Goal: Task Accomplishment & Management: Use online tool/utility

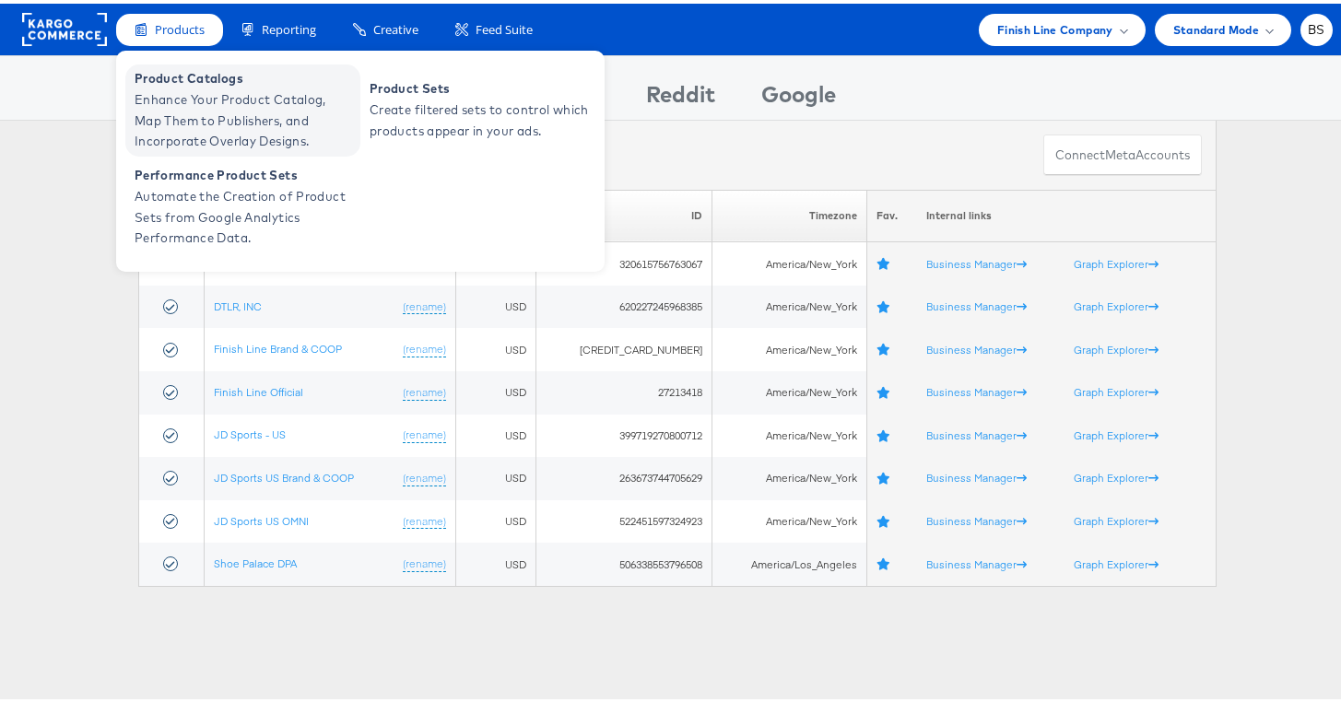
click at [198, 77] on span "Product Catalogs" at bounding box center [245, 75] width 221 height 21
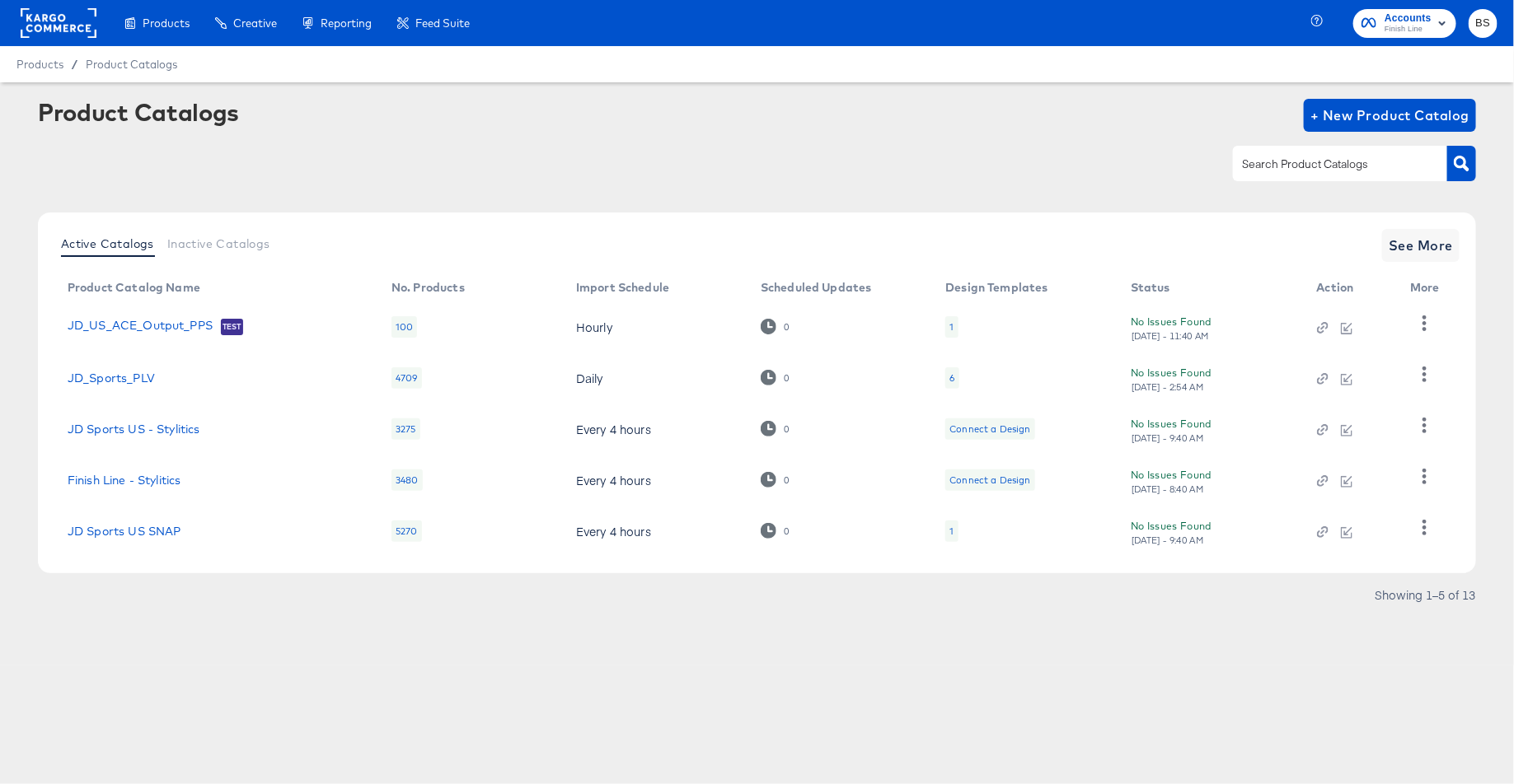
click at [1334, 148] on div at bounding box center [1341, 163] width 215 height 35
type input "jd"
click at [123, 539] on td "JD Sports US" at bounding box center [216, 531] width 324 height 51
click at [131, 525] on link "JD Sports US" at bounding box center [106, 531] width 78 height 13
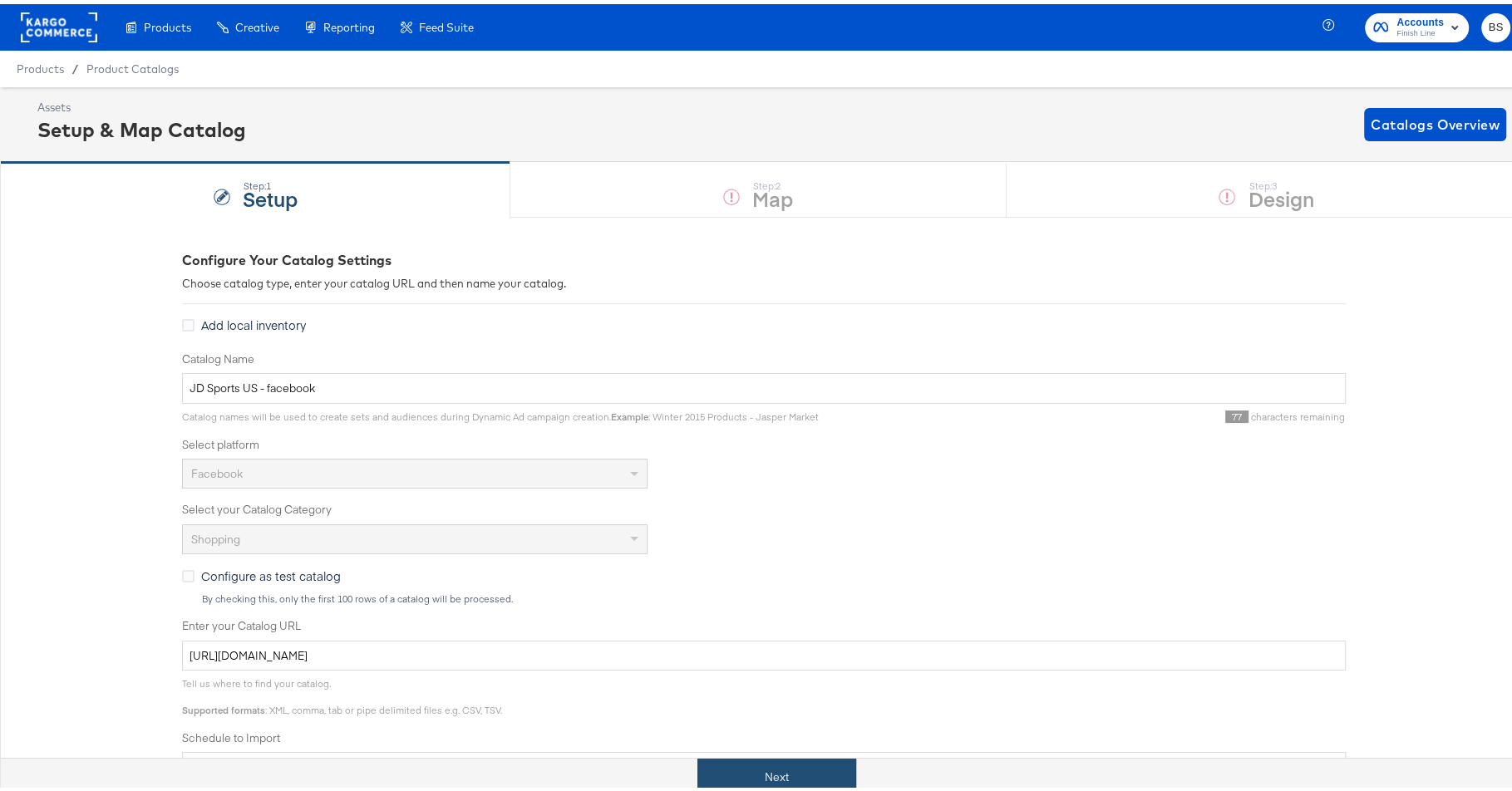
click at [799, 777] on button "Next" at bounding box center [777, 773] width 159 height 37
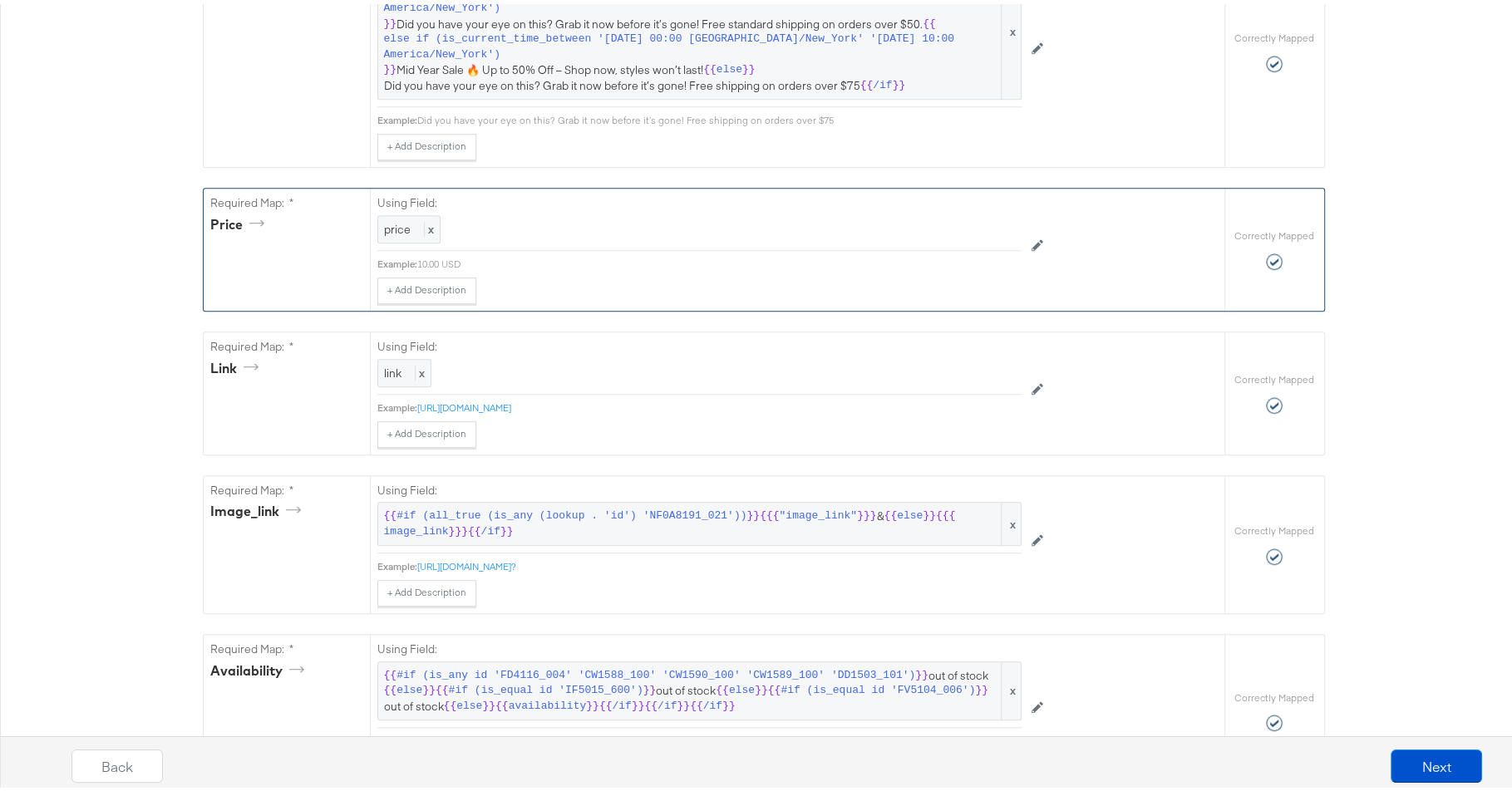
scroll to position [1015, 0]
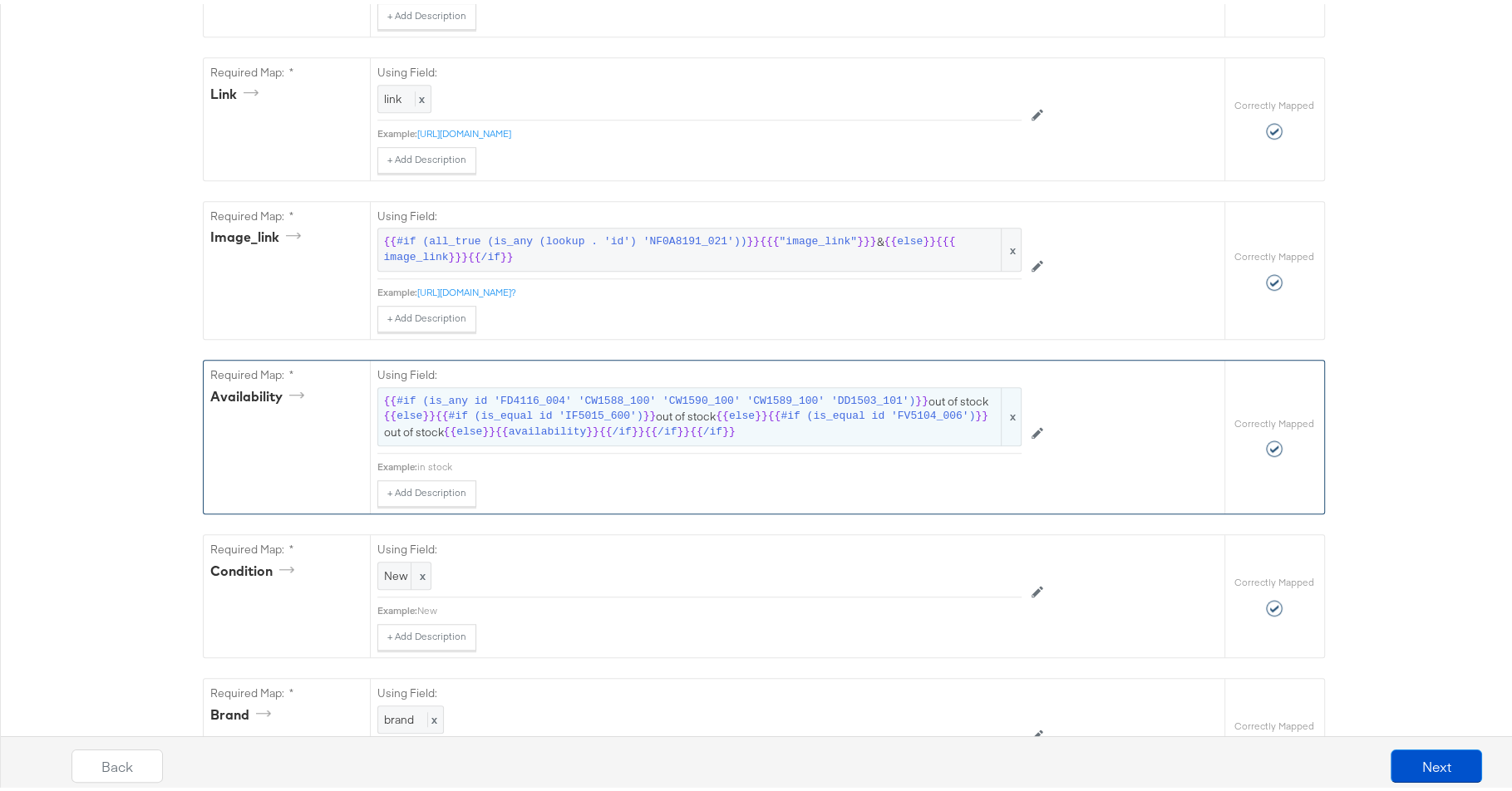
click at [638, 390] on span "#if (is_any id 'FD4116_004' 'CW1588_100' 'CW1590_100' 'CW1589_100' 'DD1503_101')" at bounding box center [656, 398] width 519 height 16
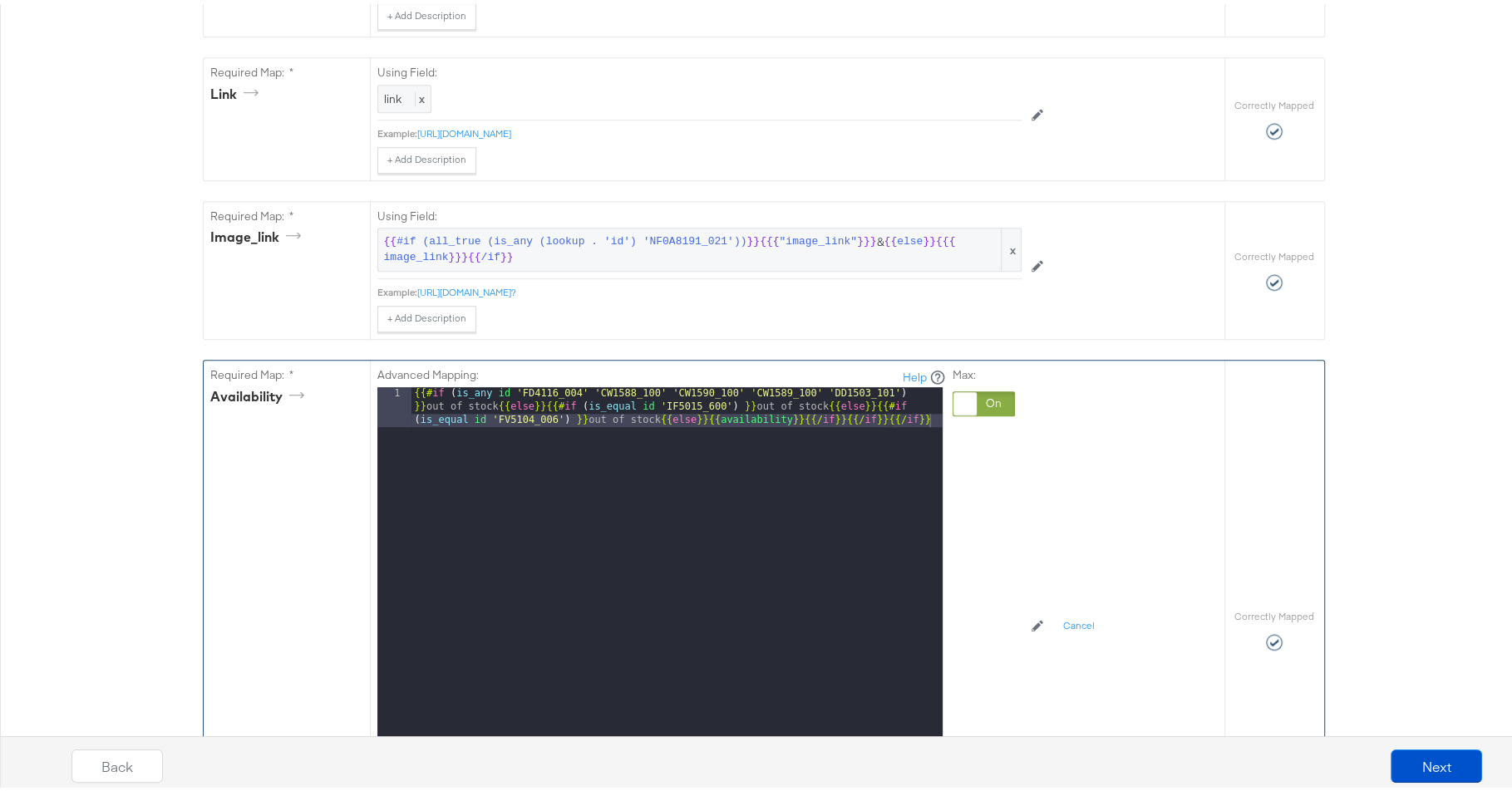
click at [652, 383] on div "{{# if ( is_any id 'FD4116_004' 'CW1588_100' 'CW1590_100' 'CW1589_100' 'DD1503_…" at bounding box center [677, 631] width 531 height 497
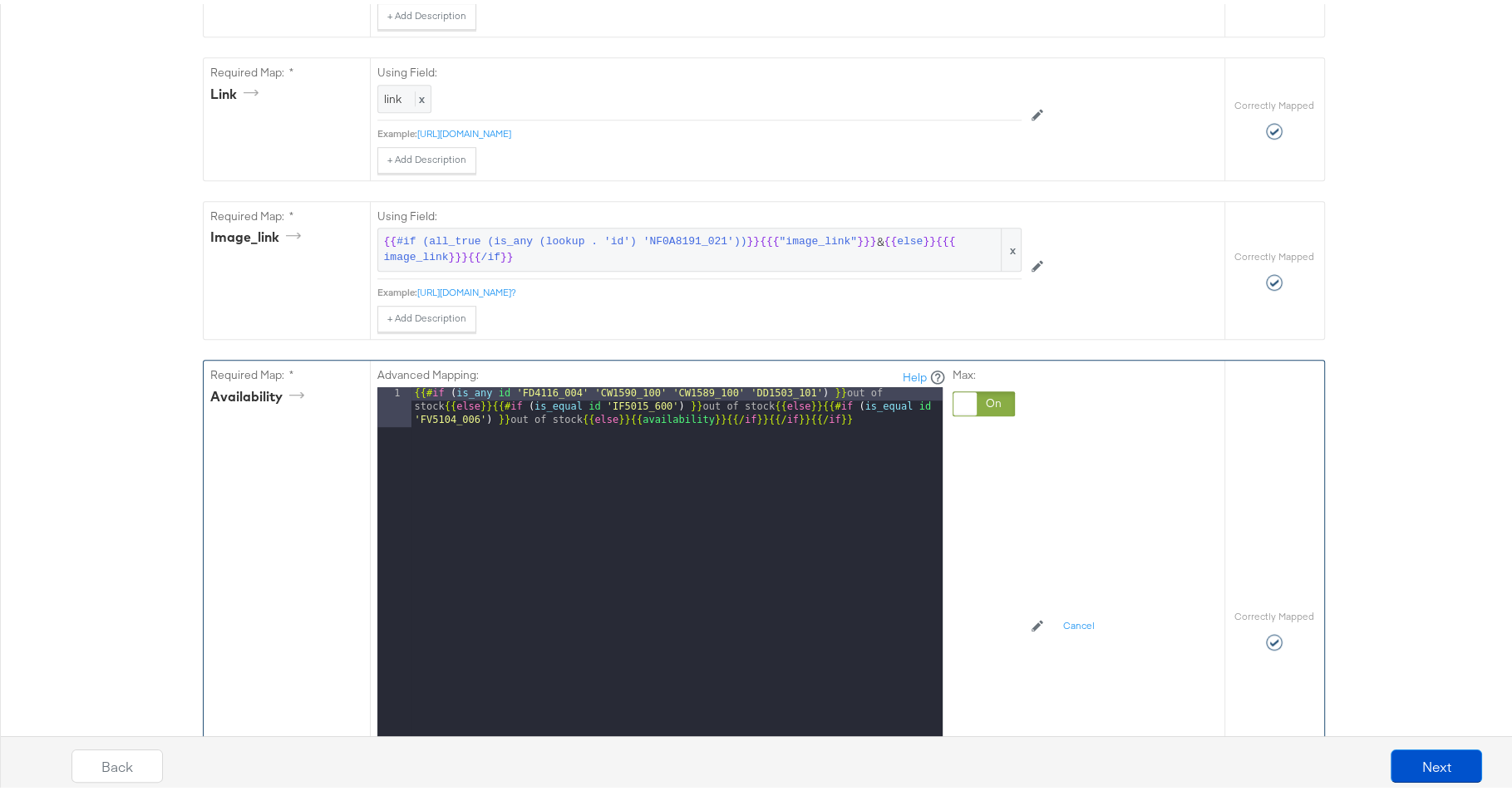
scroll to position [1034, 0]
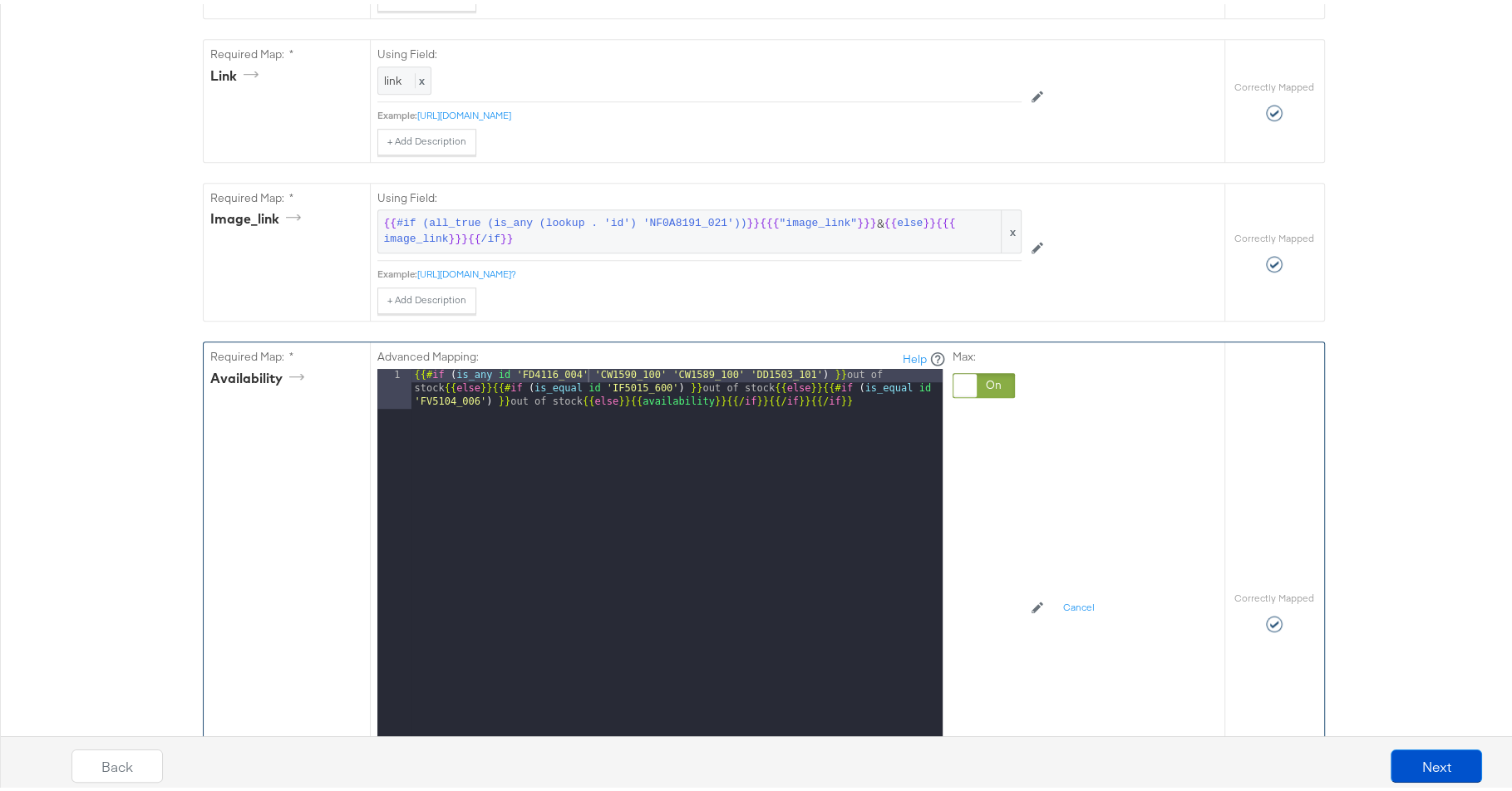
click at [659, 365] on div "{{# if ( is_any id 'FD4116_004' 'CW1590_100' 'CW1589_100' 'DD1503_101' ) }} out…" at bounding box center [677, 613] width 531 height 497
click at [658, 365] on div "{{# if ( is_any id 'FD4116_004' 'CW1589_100' 'DD1503_101' ) }} out of stock {{ …" at bounding box center [677, 613] width 531 height 497
click at [661, 365] on div "{{# if ( is_any id 'FD4116_004' 'DD1503_101' ) }} out of stock {{ else }}{{# if…" at bounding box center [677, 613] width 531 height 497
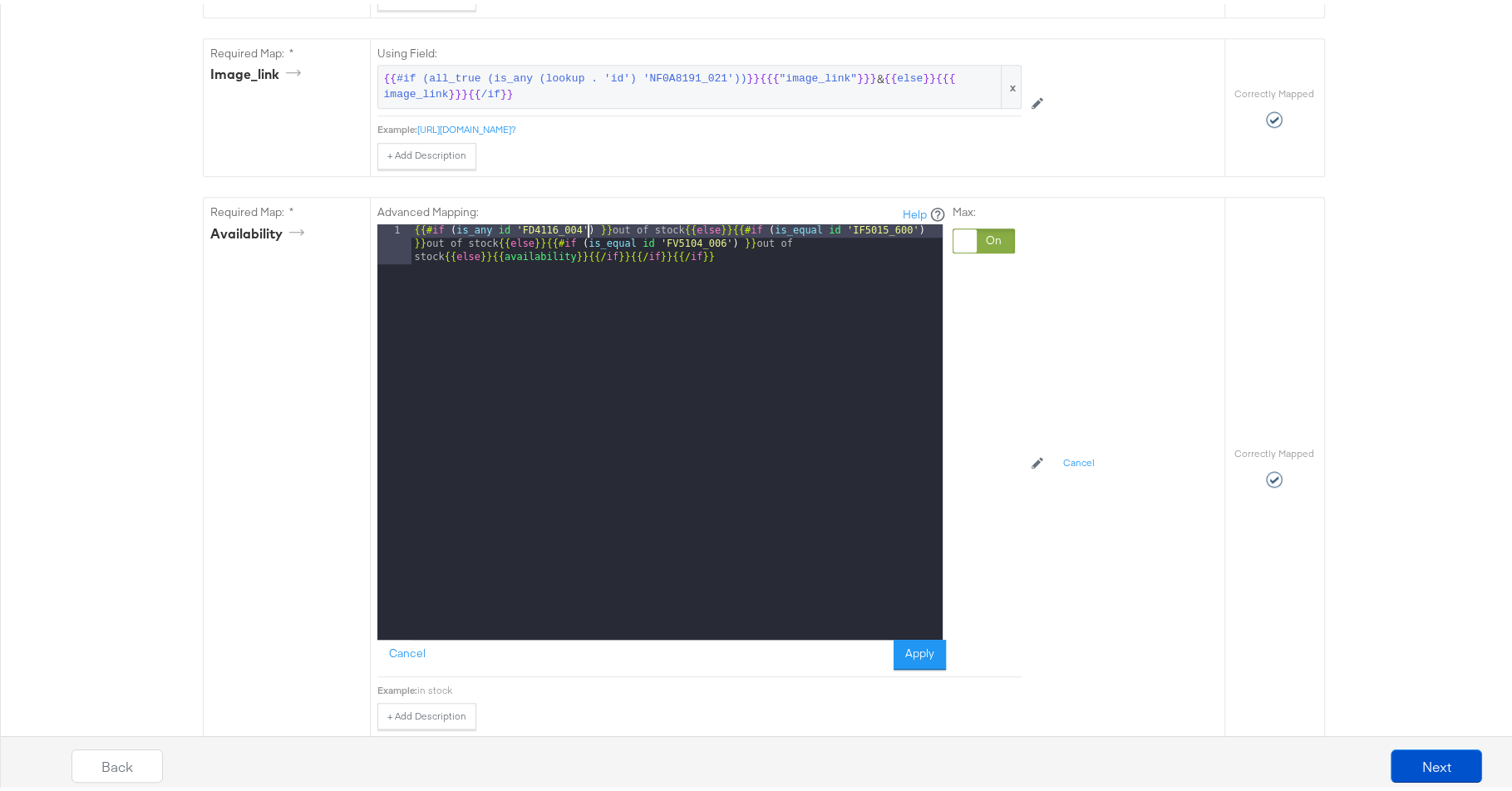
click at [924, 641] on button "Apply" at bounding box center [920, 650] width 52 height 30
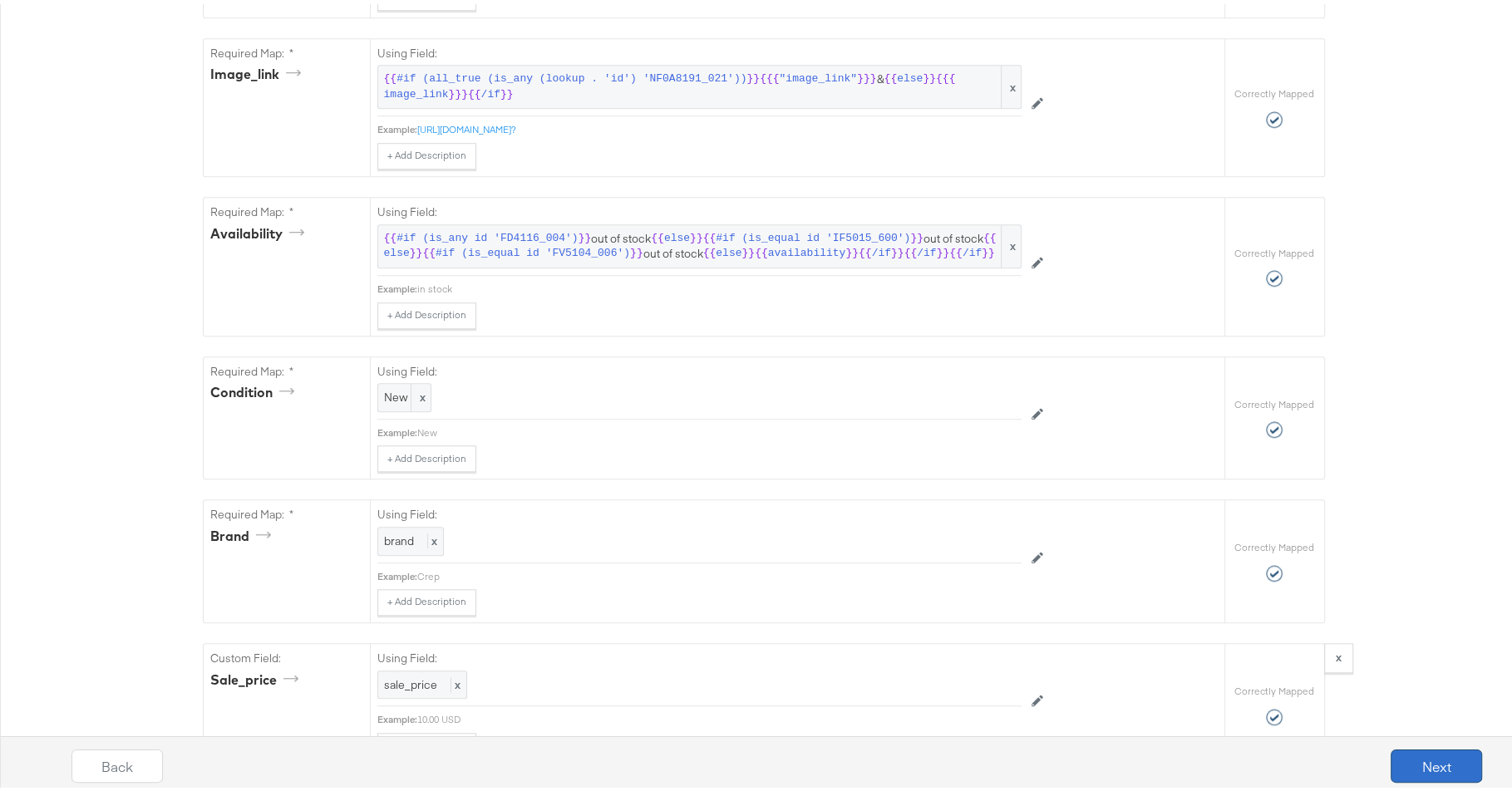
click at [1448, 758] on button "Next" at bounding box center [1436, 762] width 91 height 33
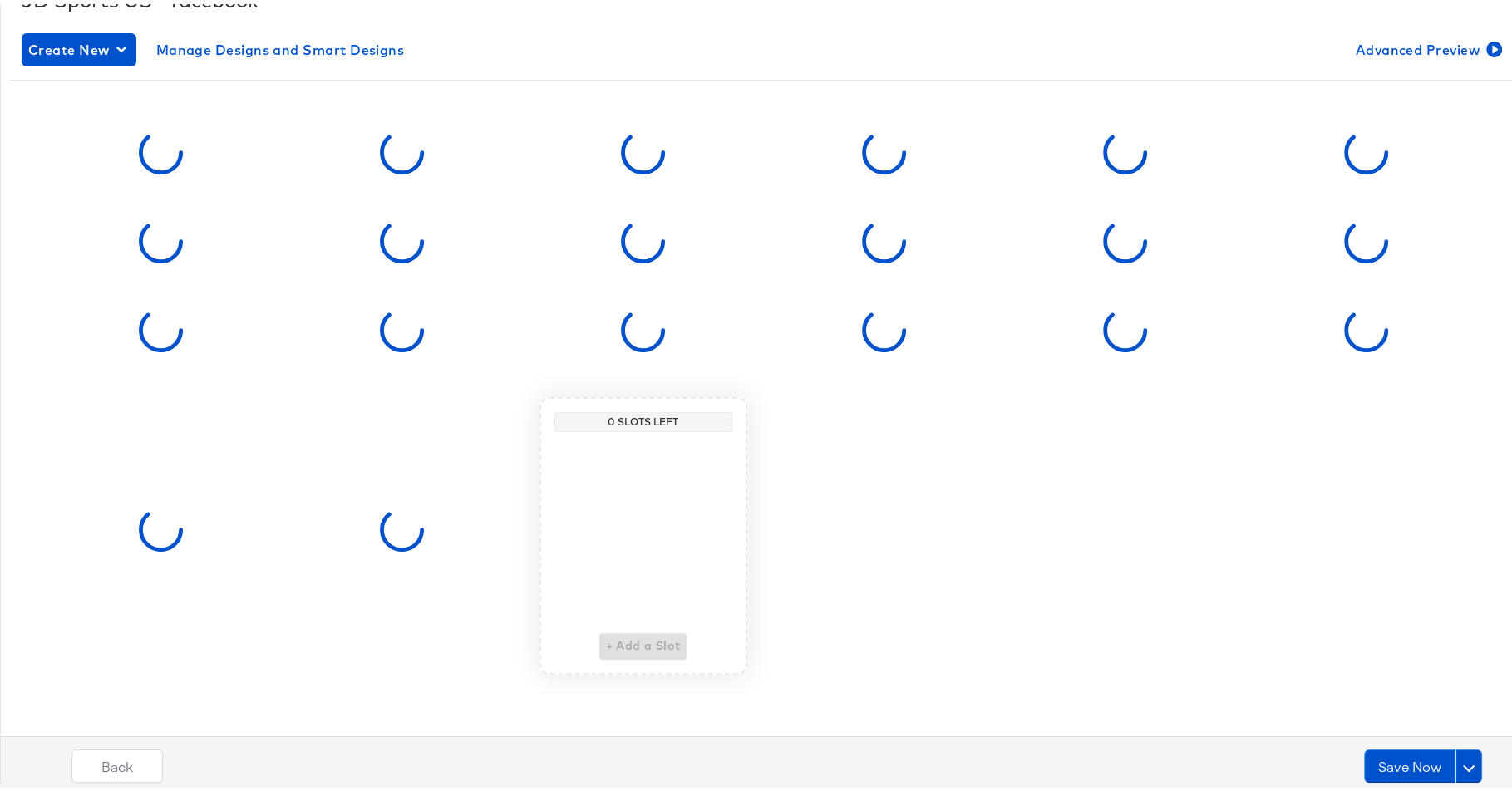
scroll to position [0, 0]
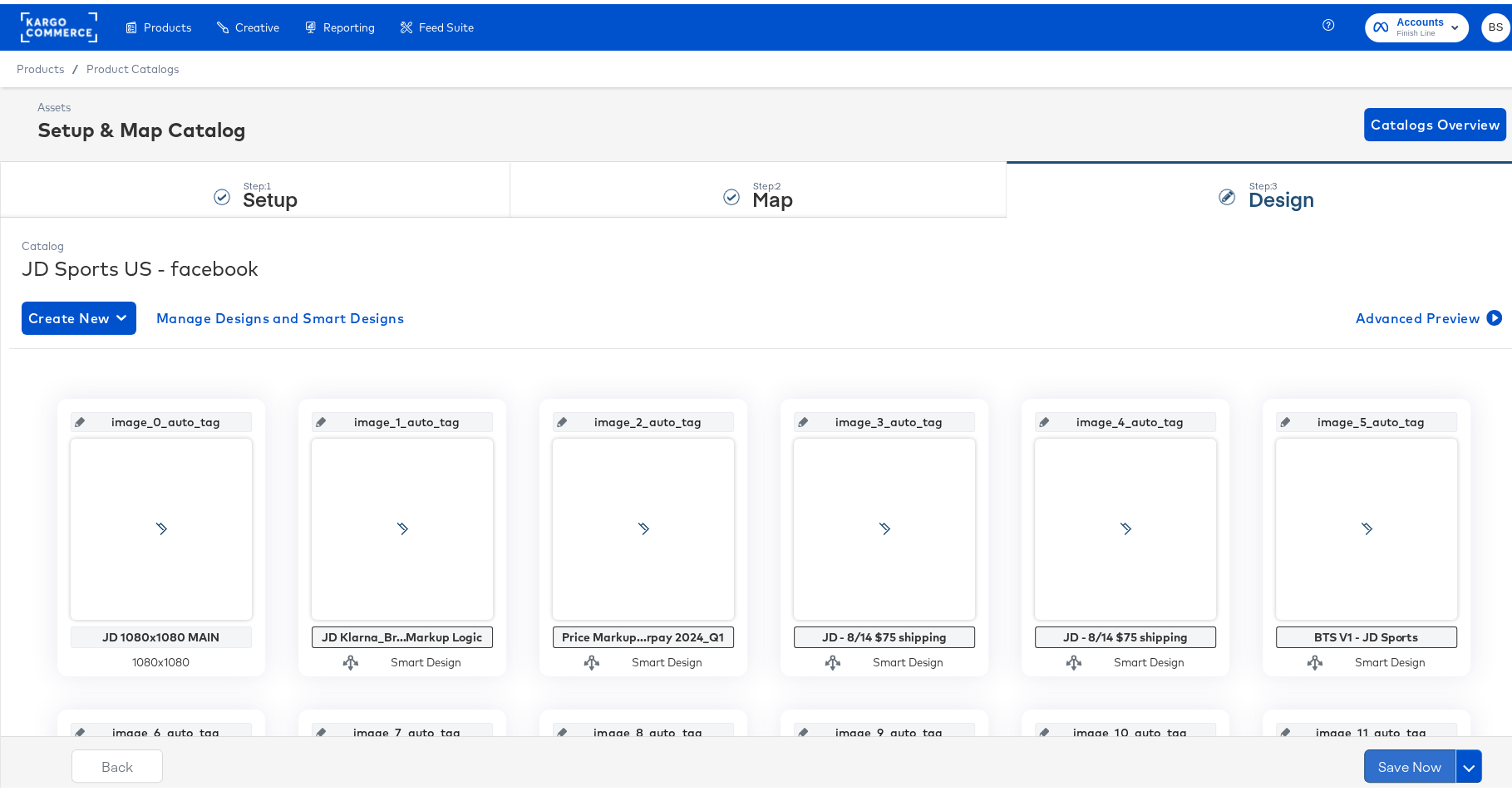
click at [1389, 771] on button "Save Now" at bounding box center [1409, 762] width 91 height 33
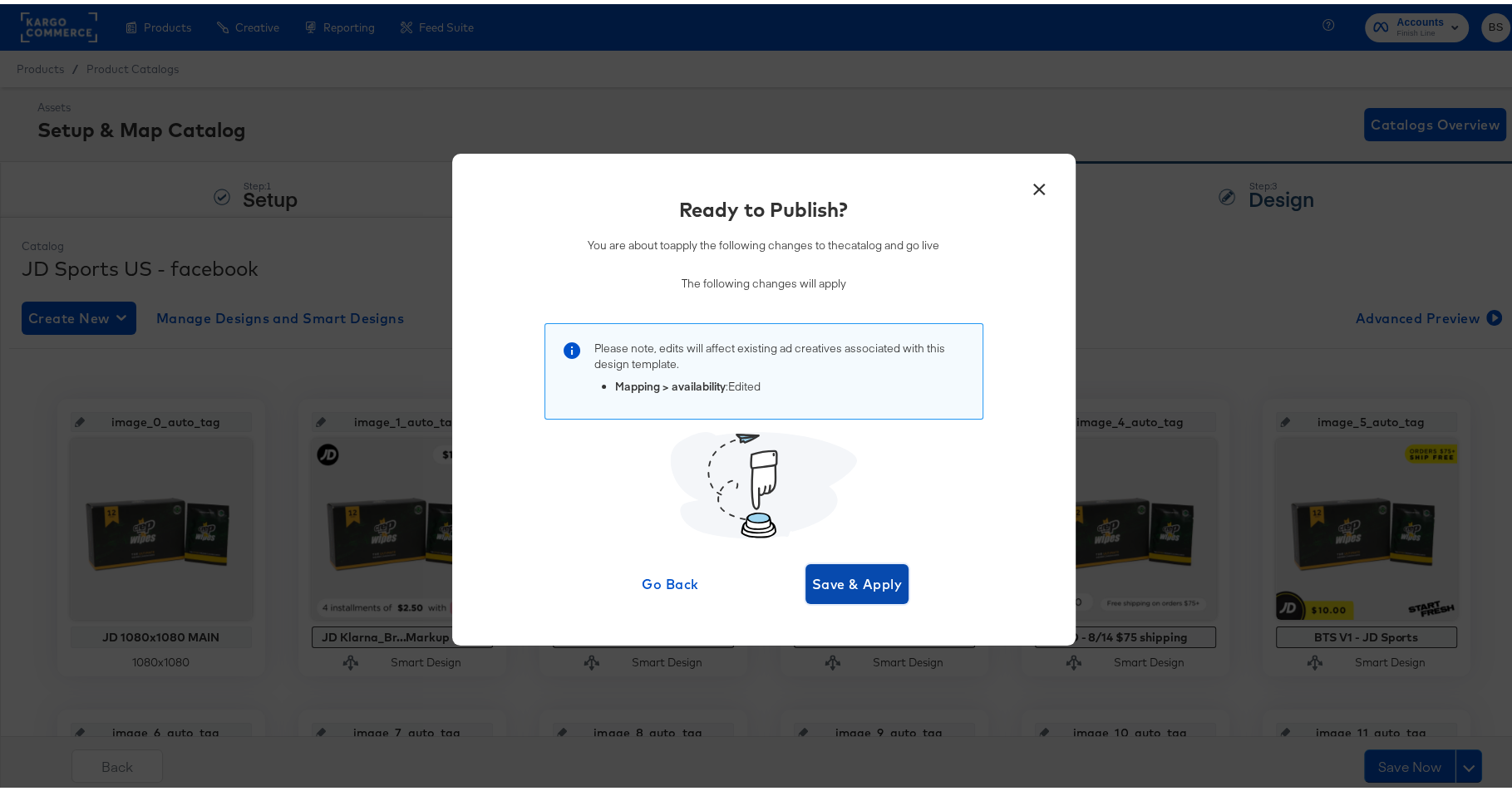
click at [824, 575] on span "Save & Apply" at bounding box center [857, 580] width 90 height 23
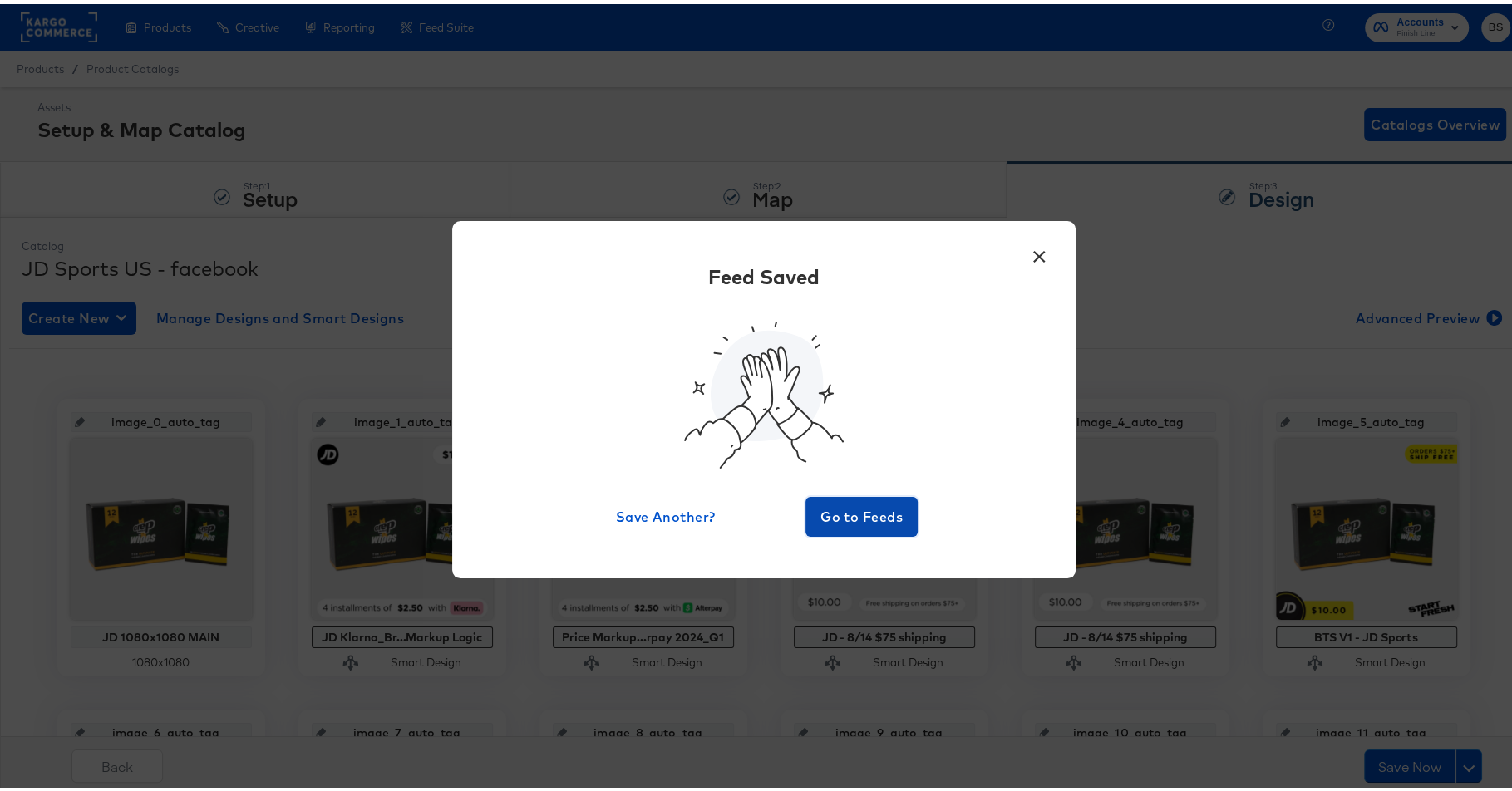
click at [853, 504] on span "Go to Feeds" at bounding box center [862, 513] width 100 height 23
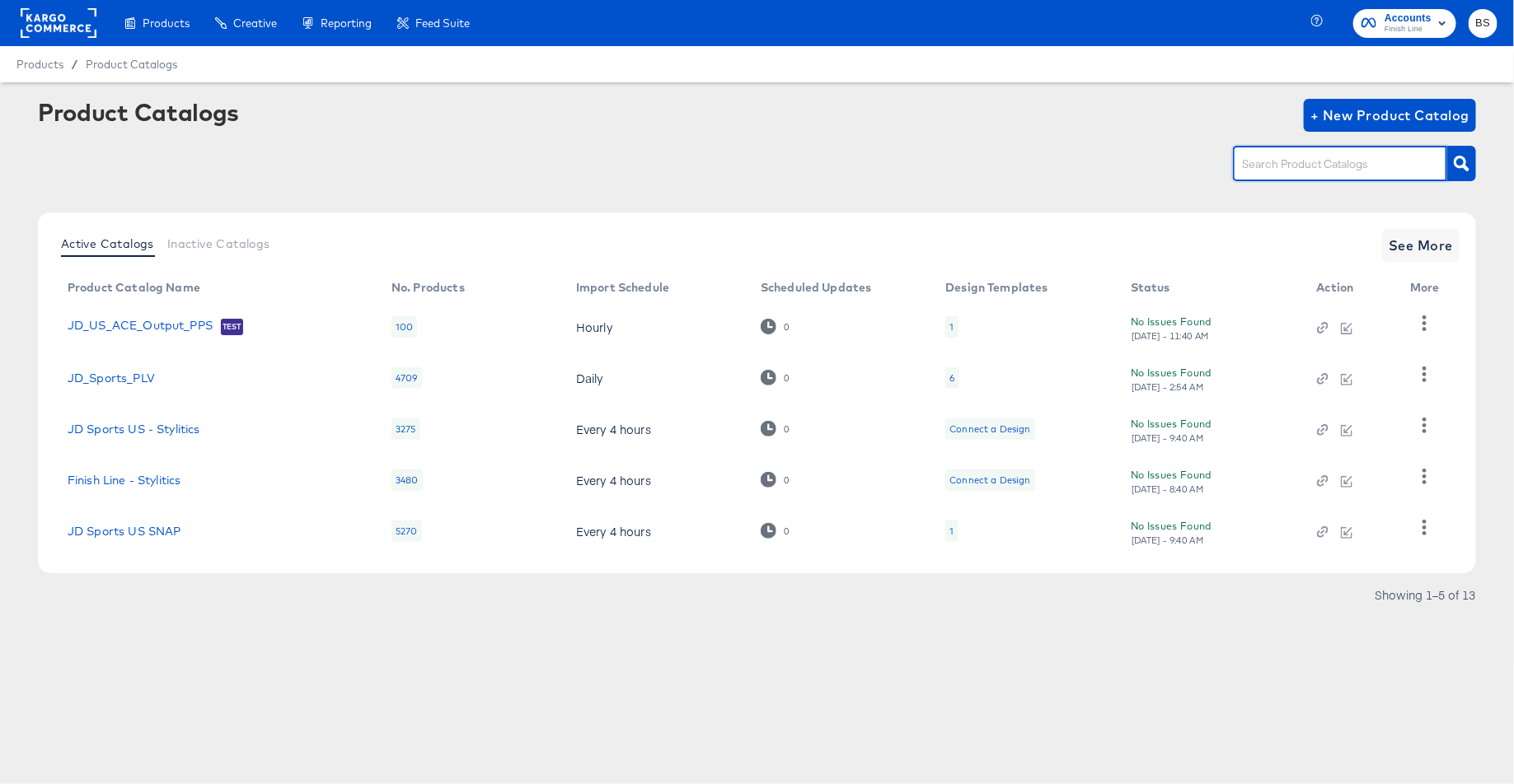
click at [1264, 165] on input "text" at bounding box center [1327, 164] width 175 height 19
type input "16"
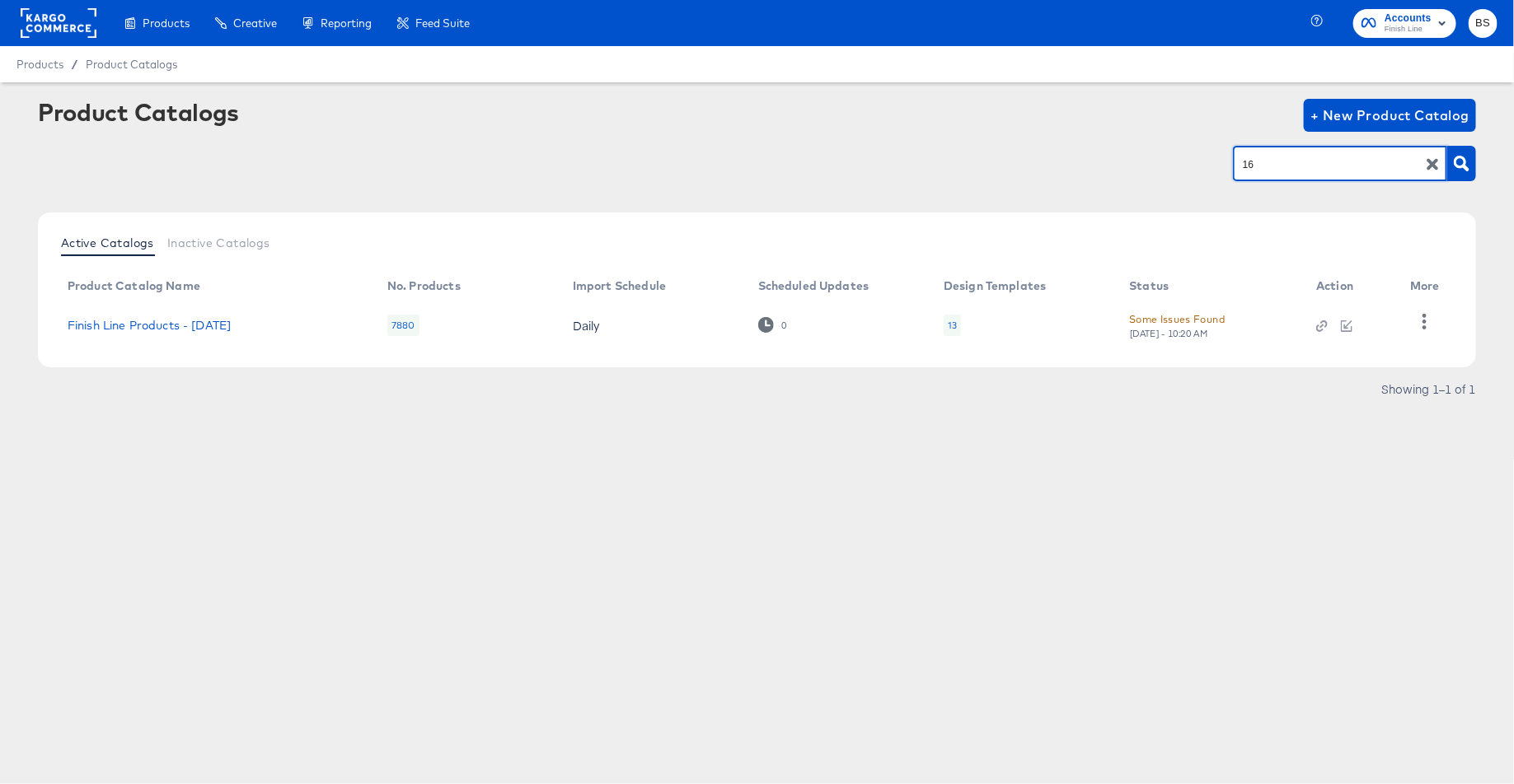
click at [201, 332] on td "Finish Line Products - [DATE]" at bounding box center [215, 325] width 320 height 51
click at [205, 325] on link "Finish Line Products - [DATE]" at bounding box center [149, 325] width 163 height 13
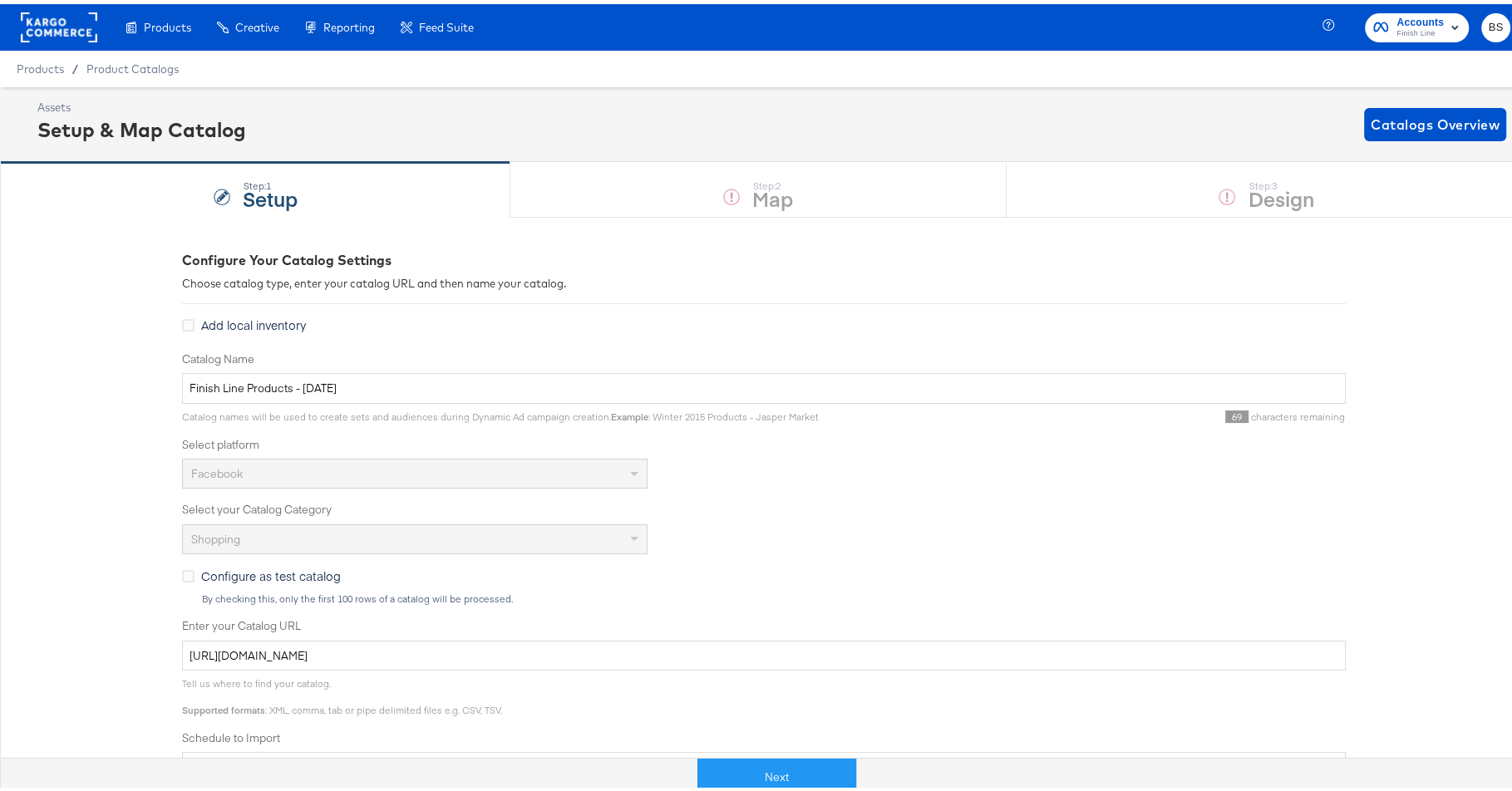
drag, startPoint x: 777, startPoint y: 765, endPoint x: 678, endPoint y: 687, distance: 126.0
click at [777, 765] on button "Next" at bounding box center [777, 773] width 159 height 37
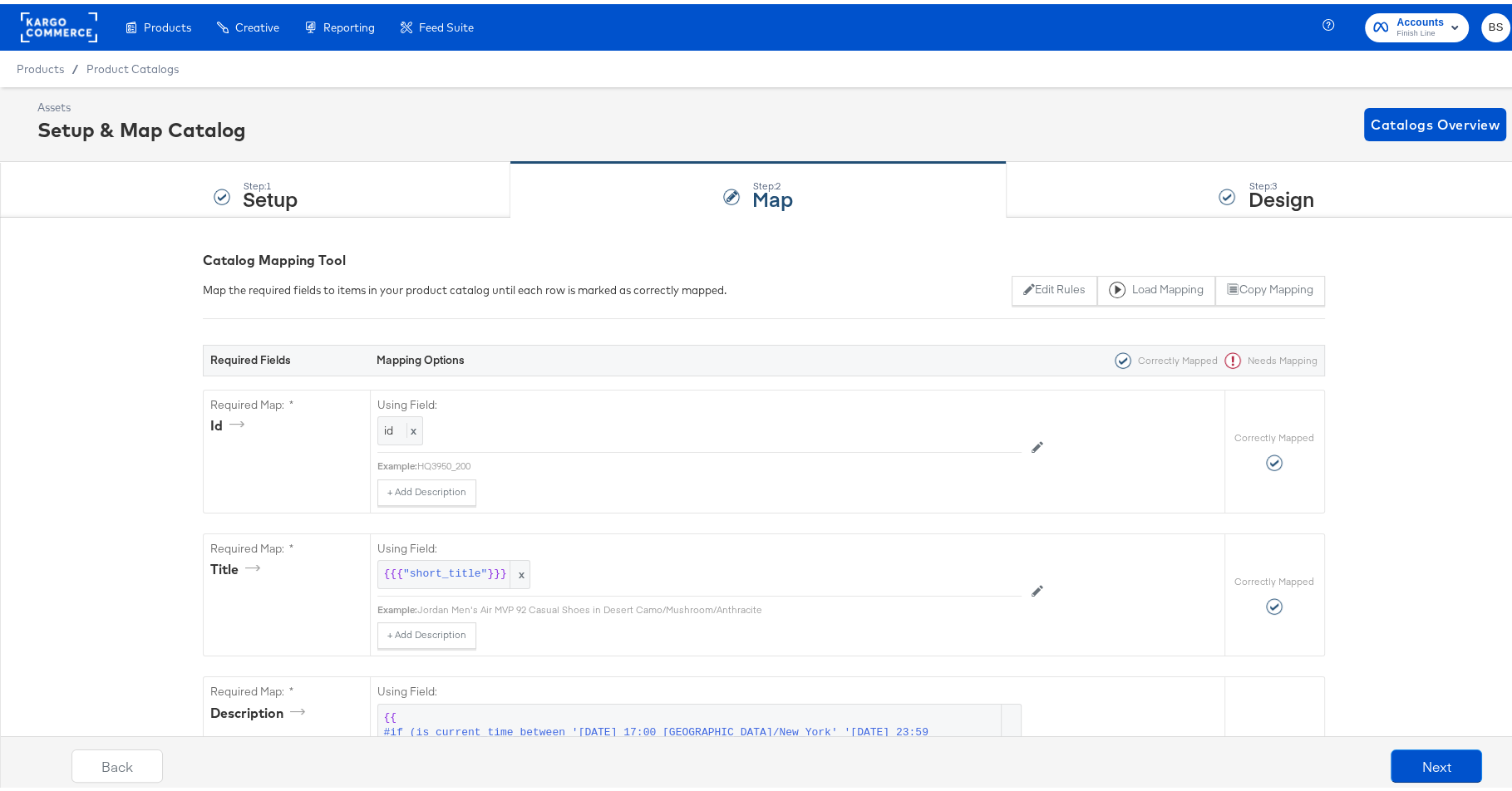
scroll to position [1127, 0]
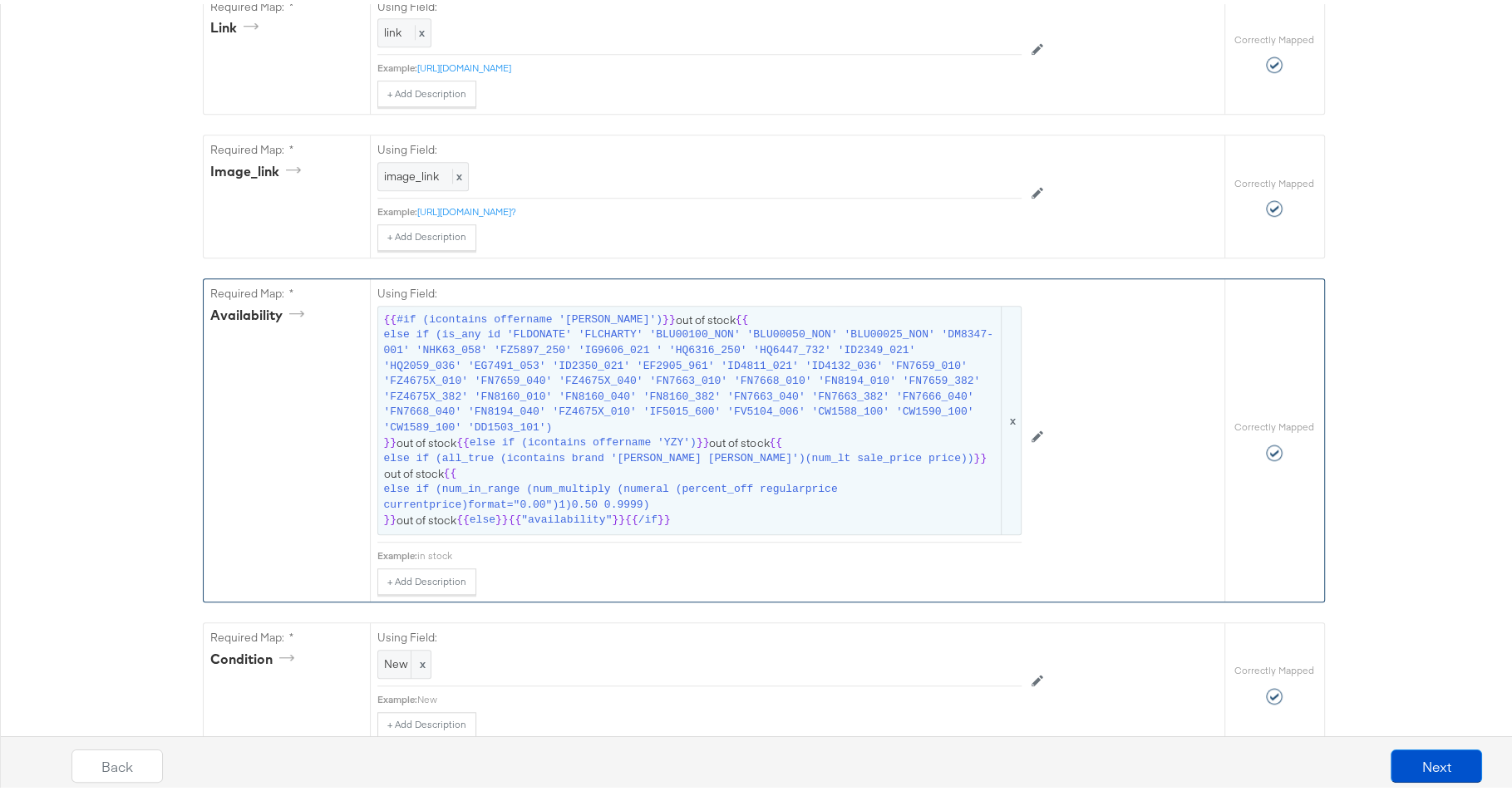
click at [871, 408] on span "else if (is_any id 'FLDONATE' 'FLCHARTY' 'BLU00100_NON' 'BLU00050_NON' 'BLU0002…" at bounding box center [691, 377] width 614 height 108
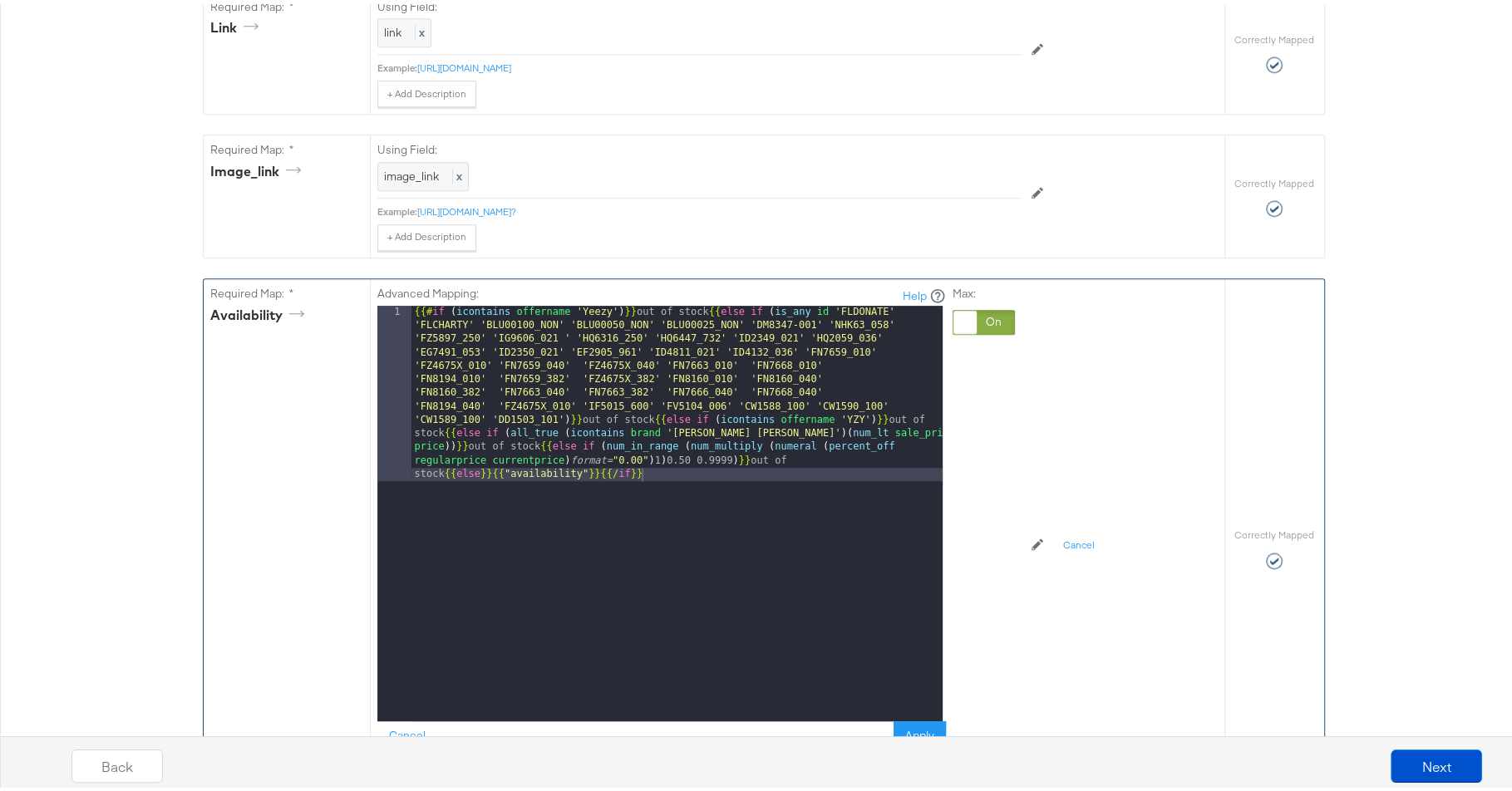
click at [805, 386] on div "{{# if ( icontains offername 'Yeezy' ) }} out of stock {{ else if ( is_any id '…" at bounding box center [677, 685] width 531 height 768
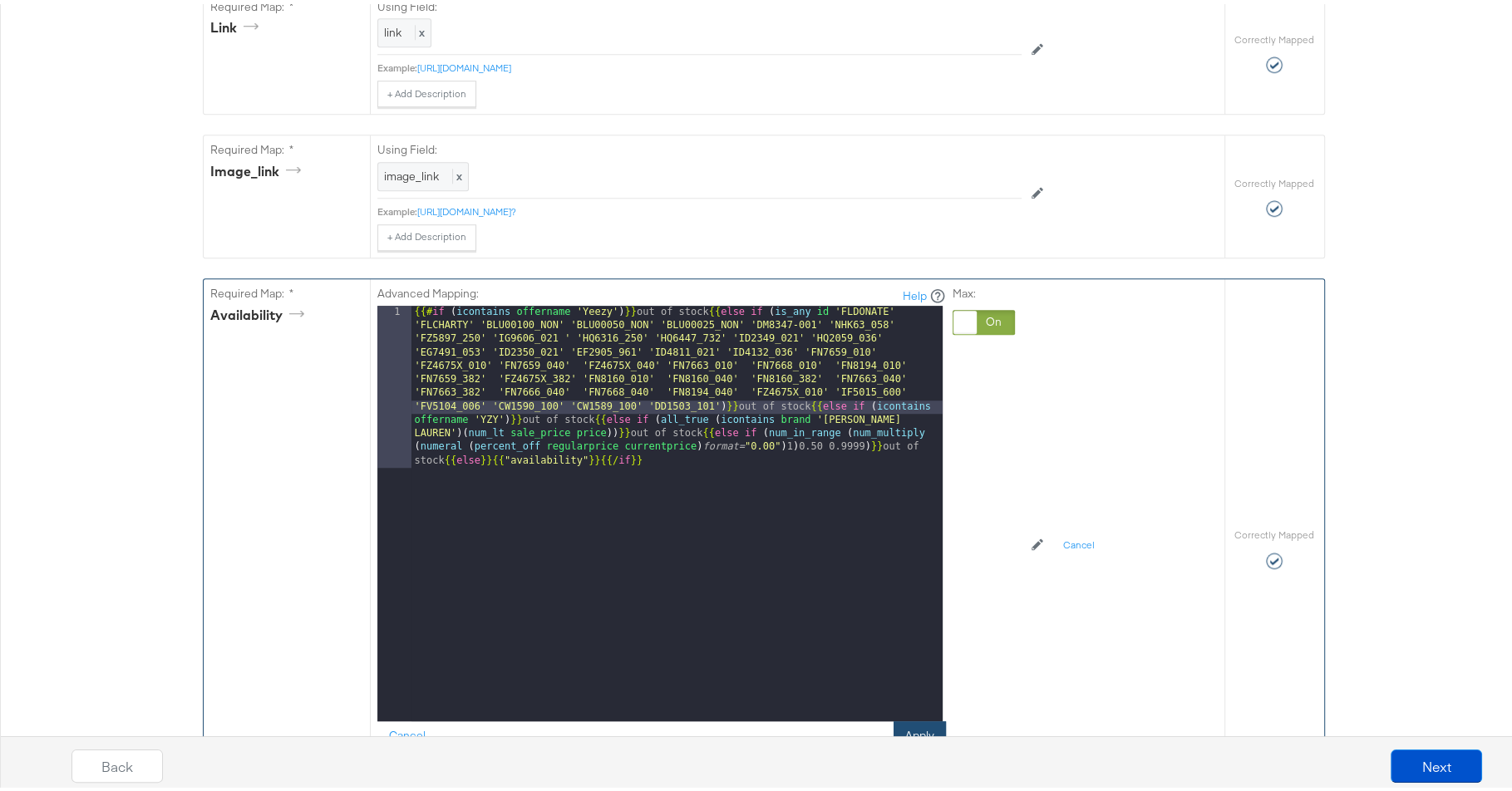
click at [919, 717] on button "Apply" at bounding box center [920, 731] width 52 height 30
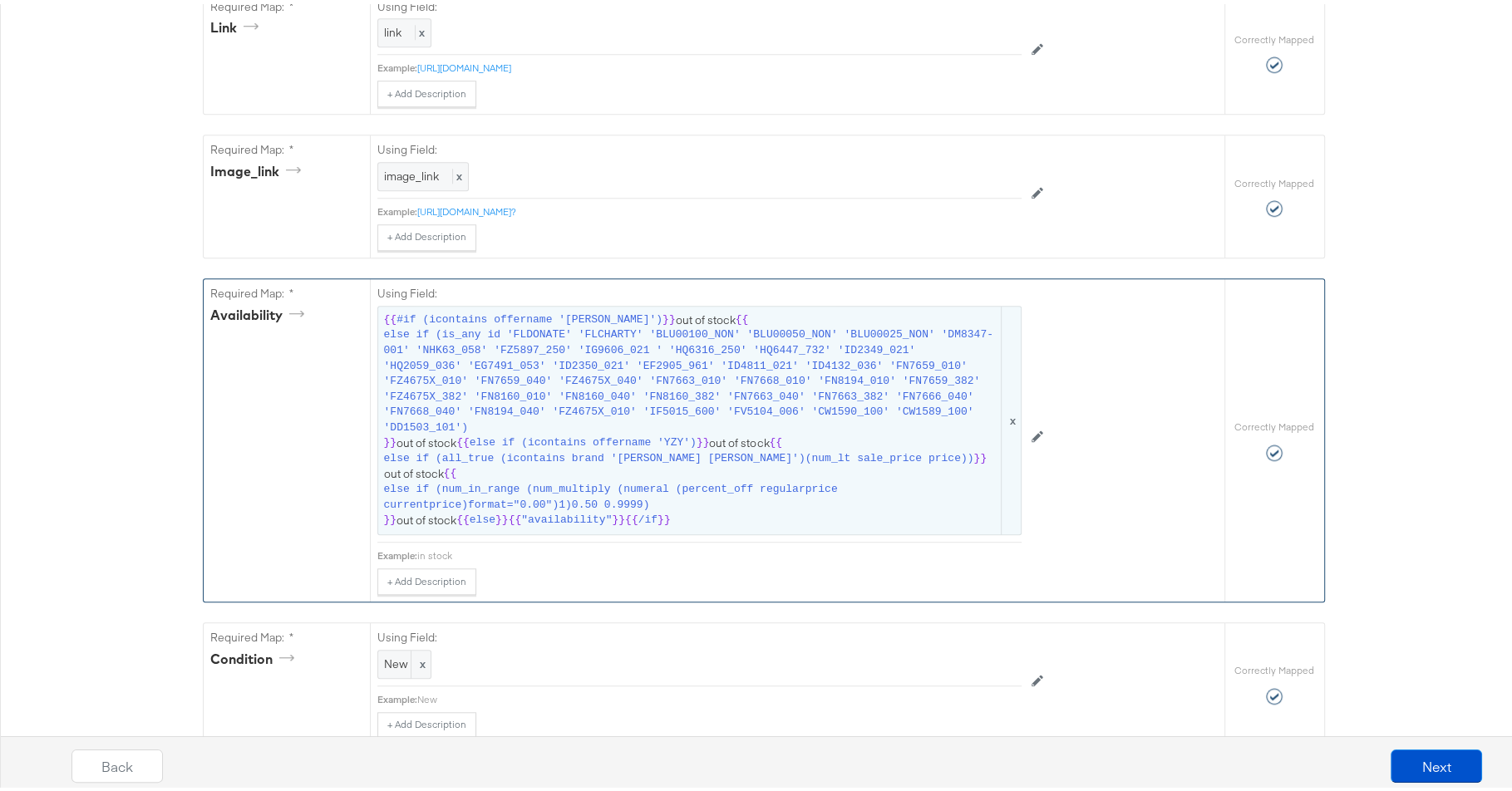
scroll to position [1299, 0]
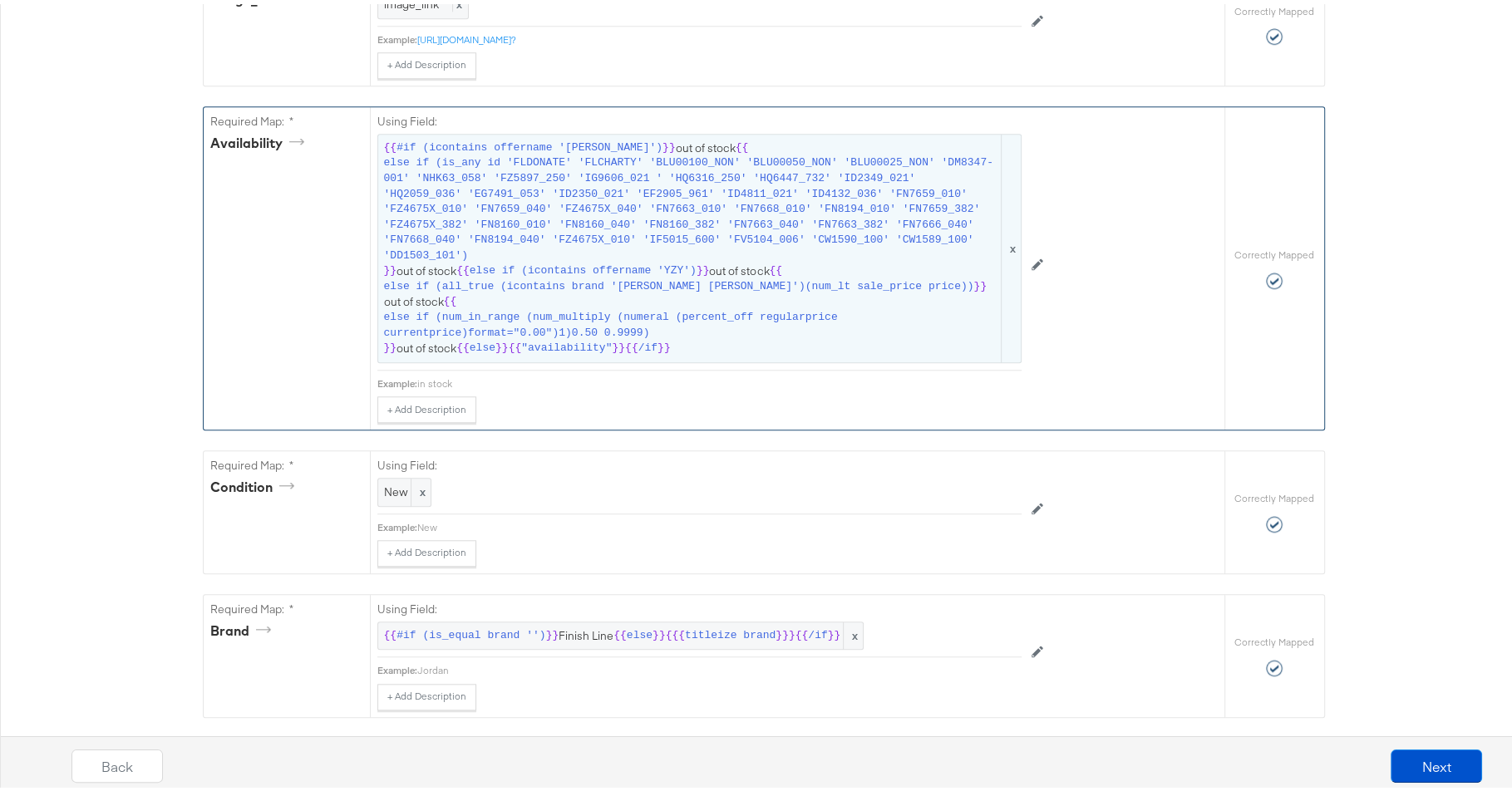
click at [834, 235] on span "else if (is_any id 'FLDONATE' 'FLCHARTY' 'BLU00100_NON' 'BLU00050_NON' 'BLU0002…" at bounding box center [691, 206] width 614 height 108
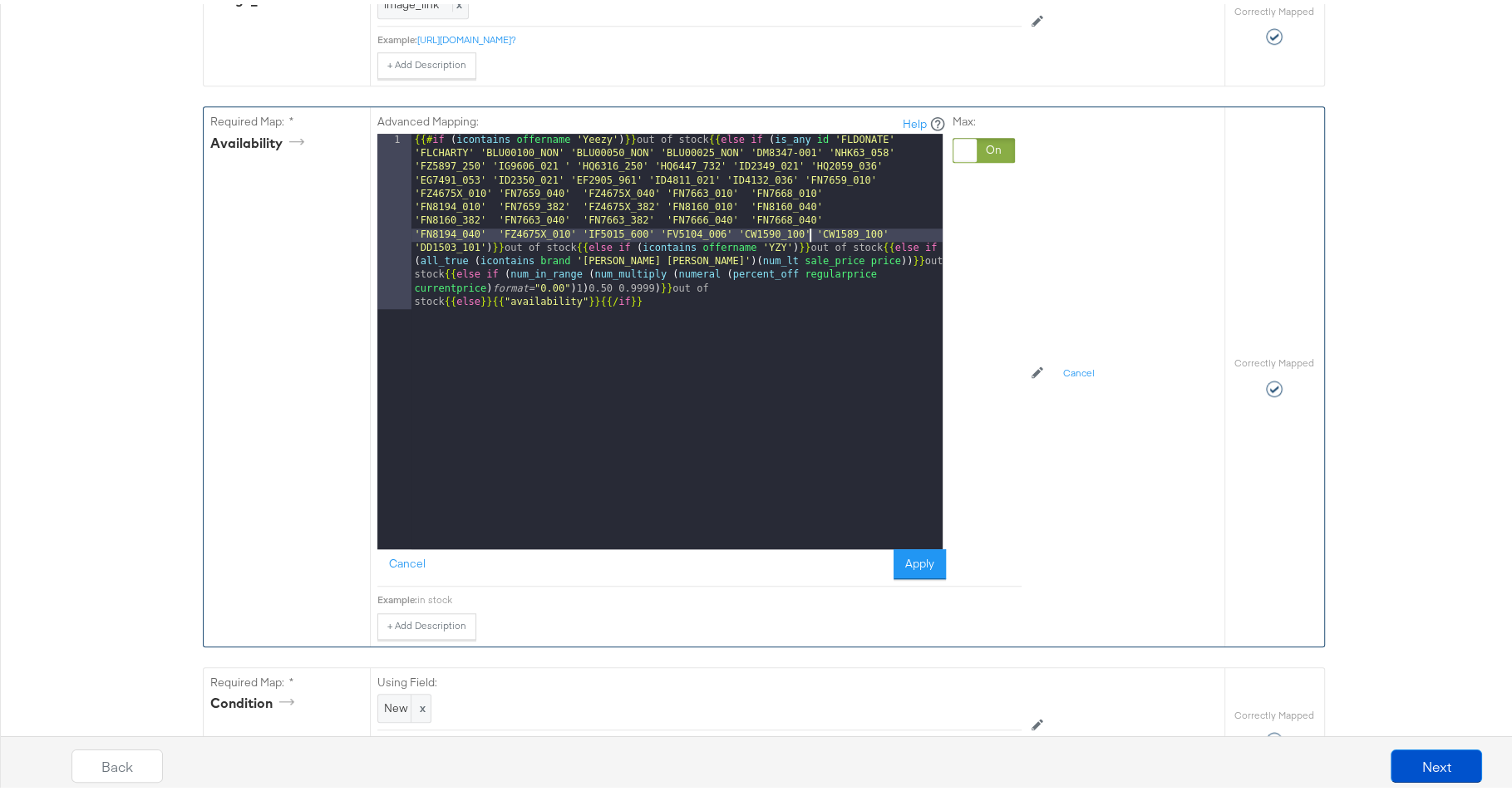
drag, startPoint x: 803, startPoint y: 216, endPoint x: 978, endPoint y: 227, distance: 175.3
click at [803, 216] on div "{{# if ( icontains offername 'Yeezy' ) }} out of stock {{ else if ( is_any id '…" at bounding box center [677, 513] width 531 height 768
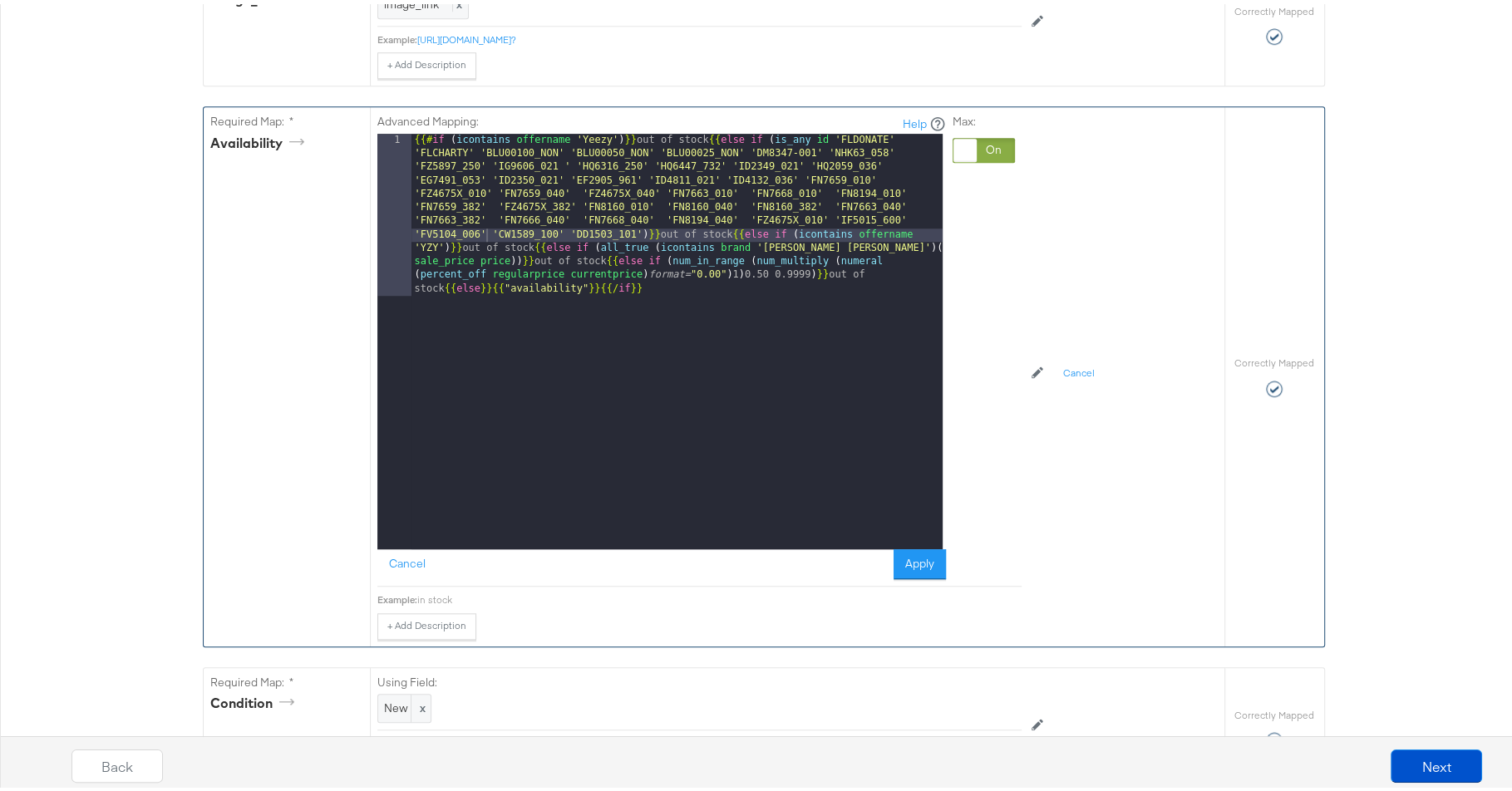
click at [553, 220] on div "{{# if ( icontains offername 'Yeezy' ) }} out of stock {{ else if ( is_any id '…" at bounding box center [677, 500] width 531 height 740
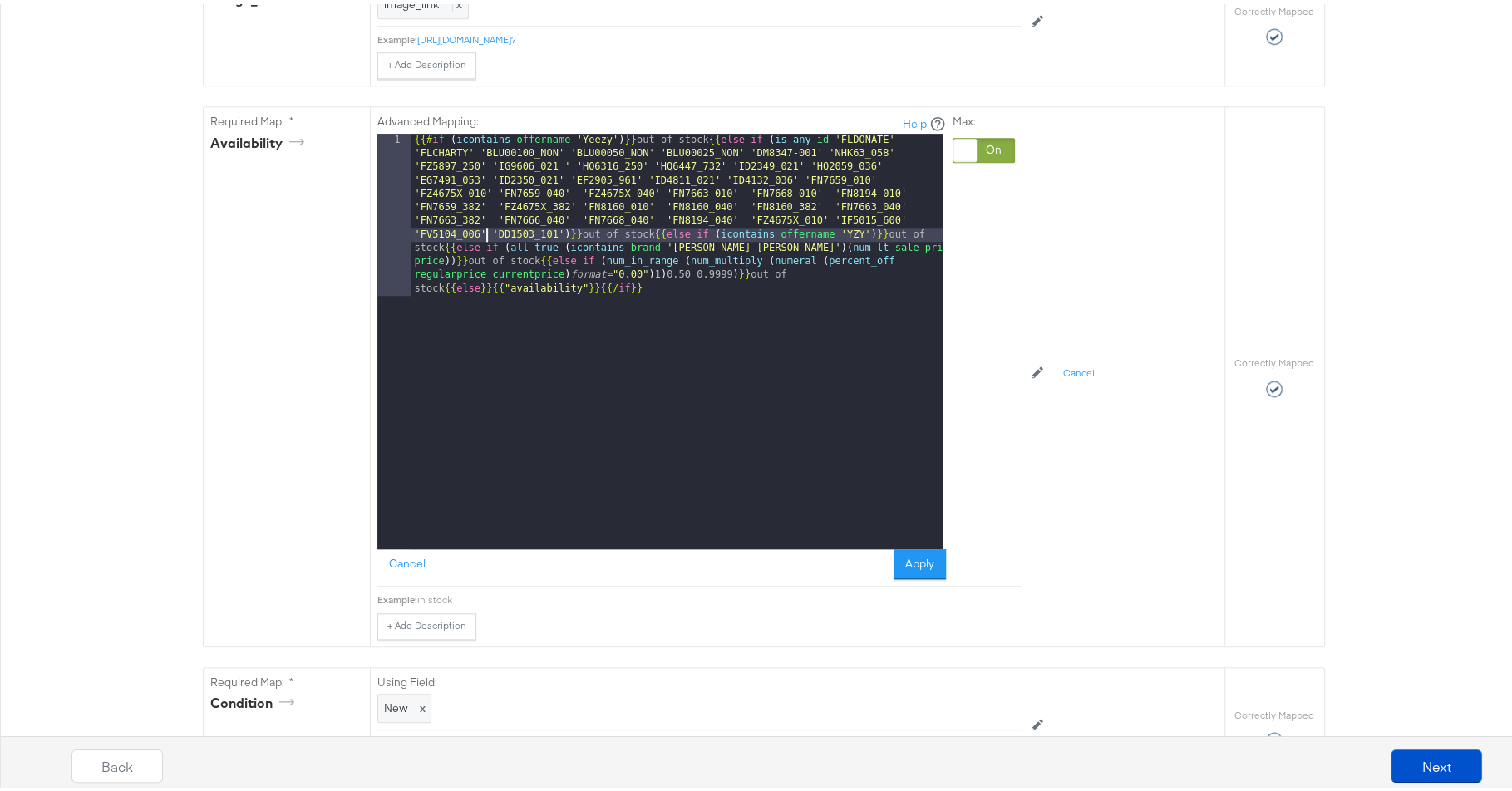
click at [911, 556] on button "Apply" at bounding box center [920, 560] width 52 height 30
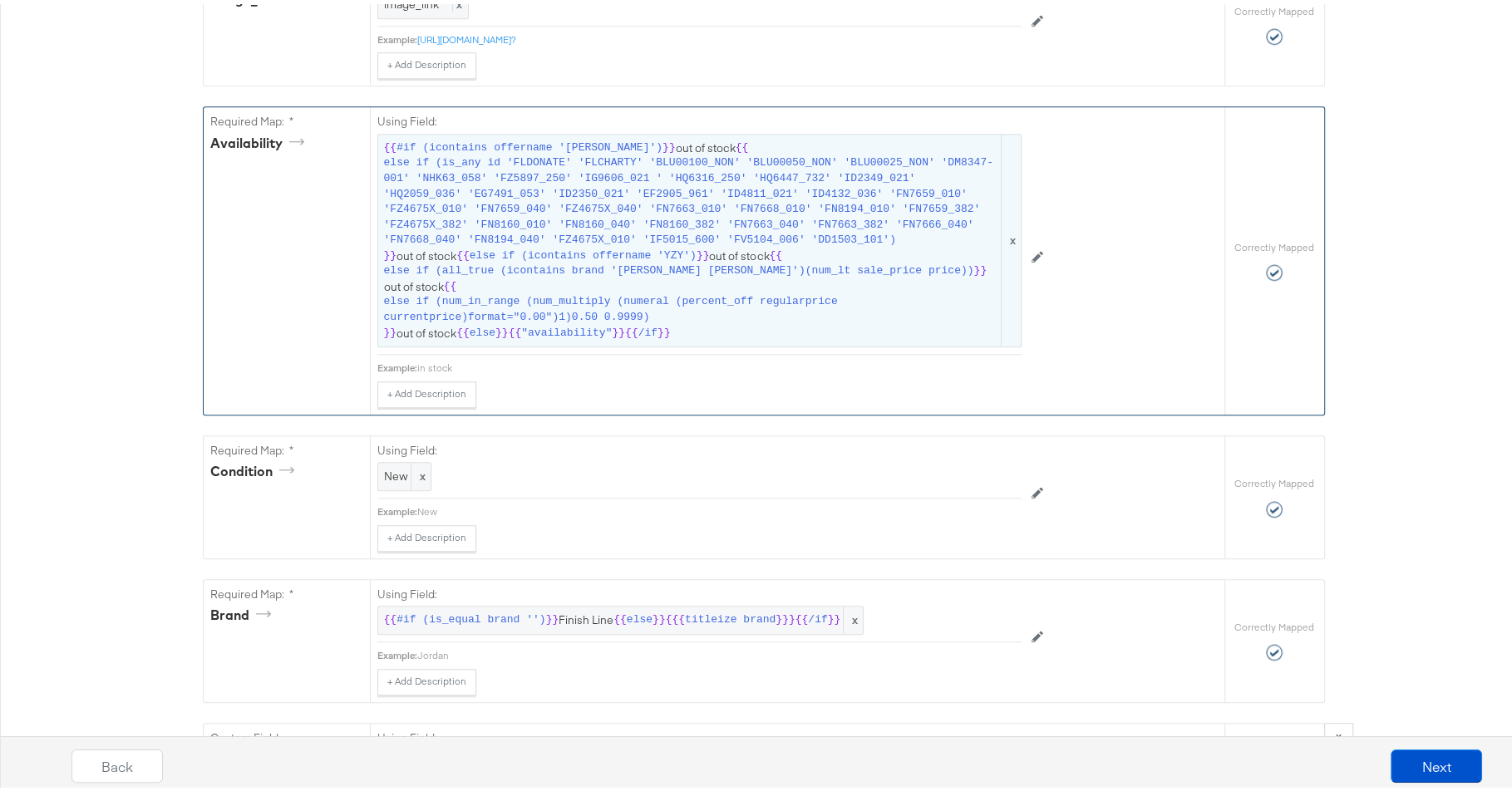
click at [827, 226] on span "else if (is_any id 'FLDONATE' 'FLCHARTY' 'BLU00100_NON' 'BLU00050_NON' 'BLU0002…" at bounding box center [691, 198] width 614 height 92
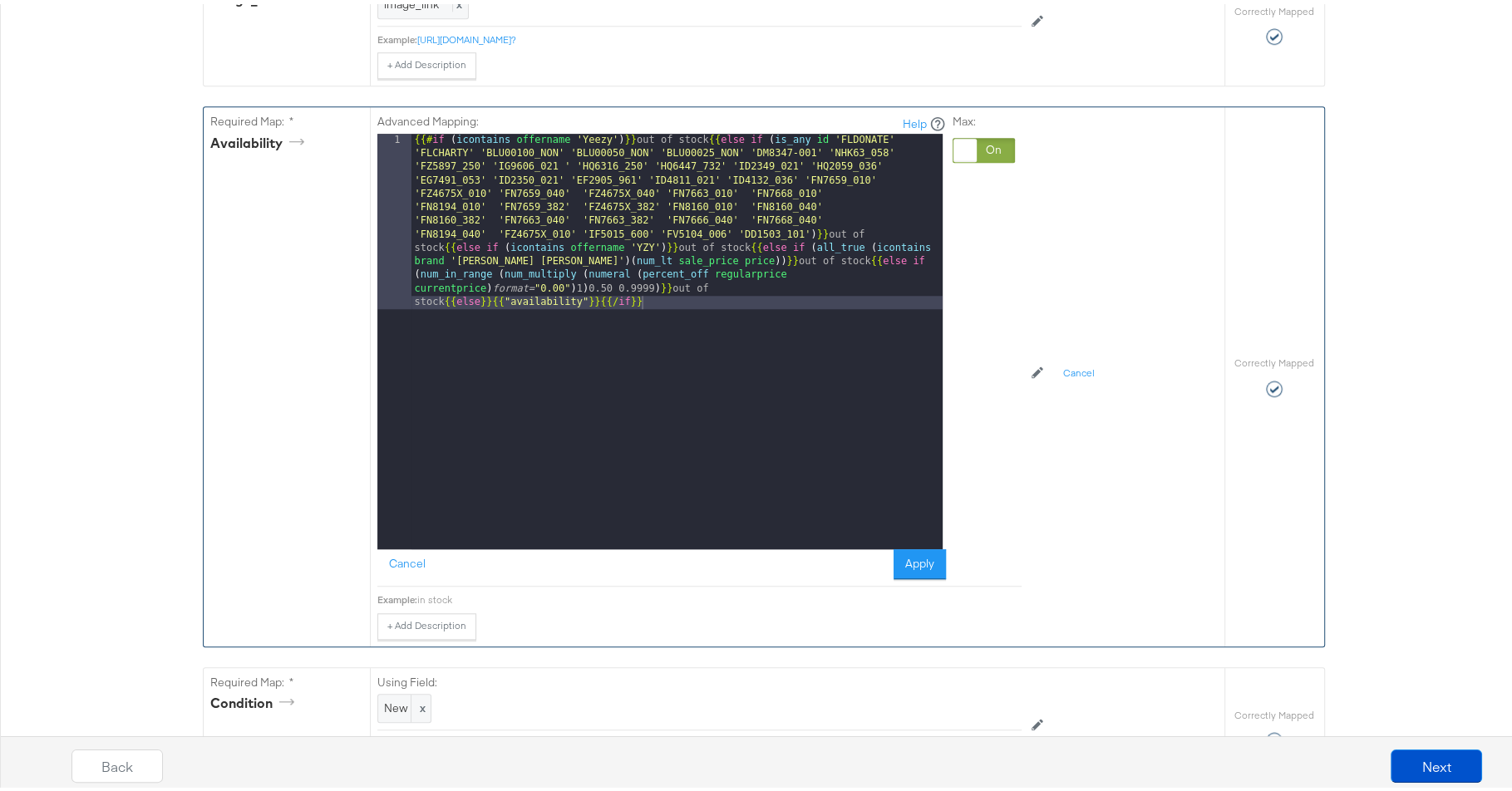
click at [800, 222] on div "{{# if ( icontains offername 'Yeezy' ) }} out of stock {{ else if ( is_any id '…" at bounding box center [677, 513] width 531 height 768
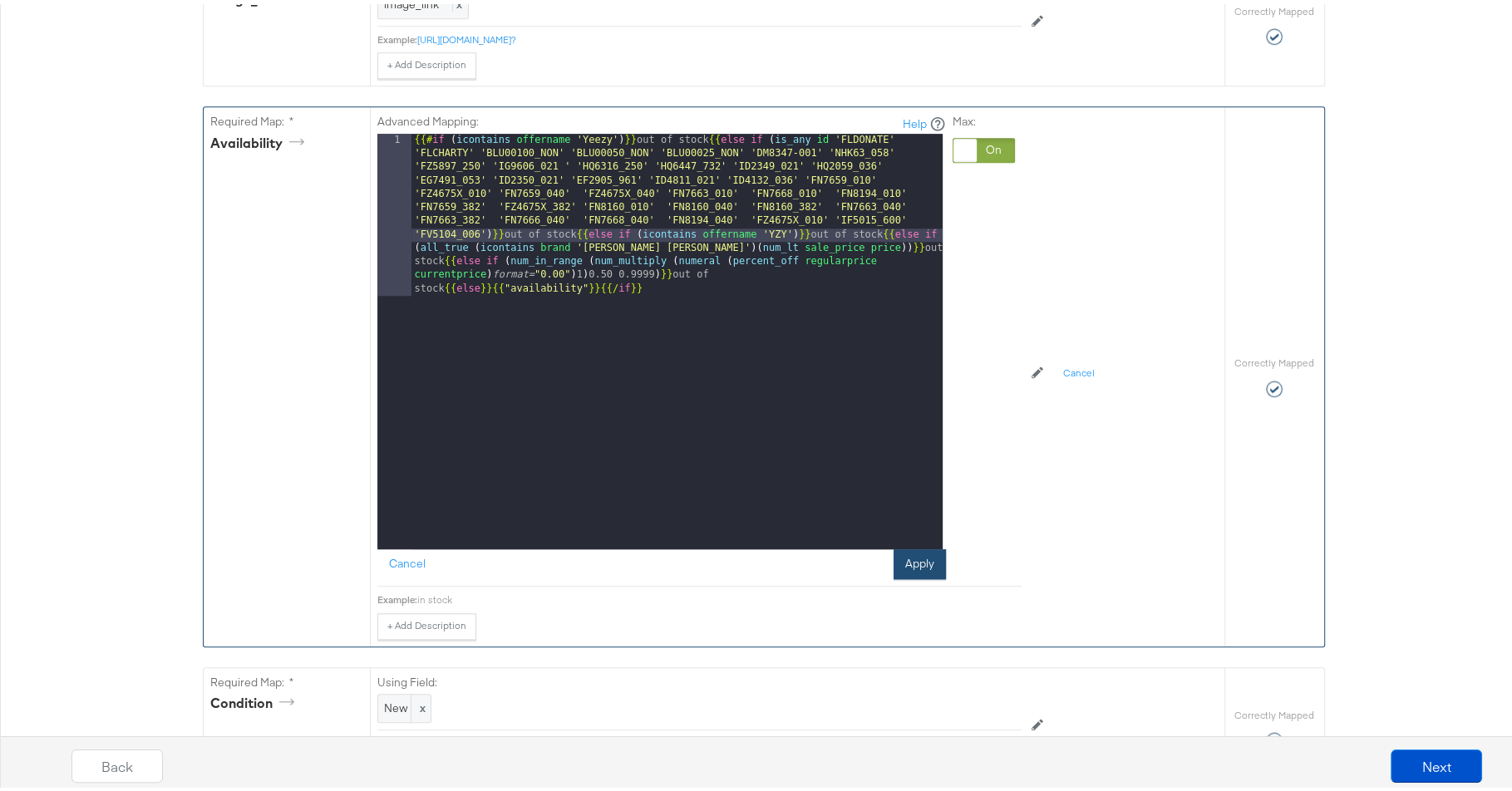
click at [916, 550] on button "Apply" at bounding box center [920, 560] width 52 height 30
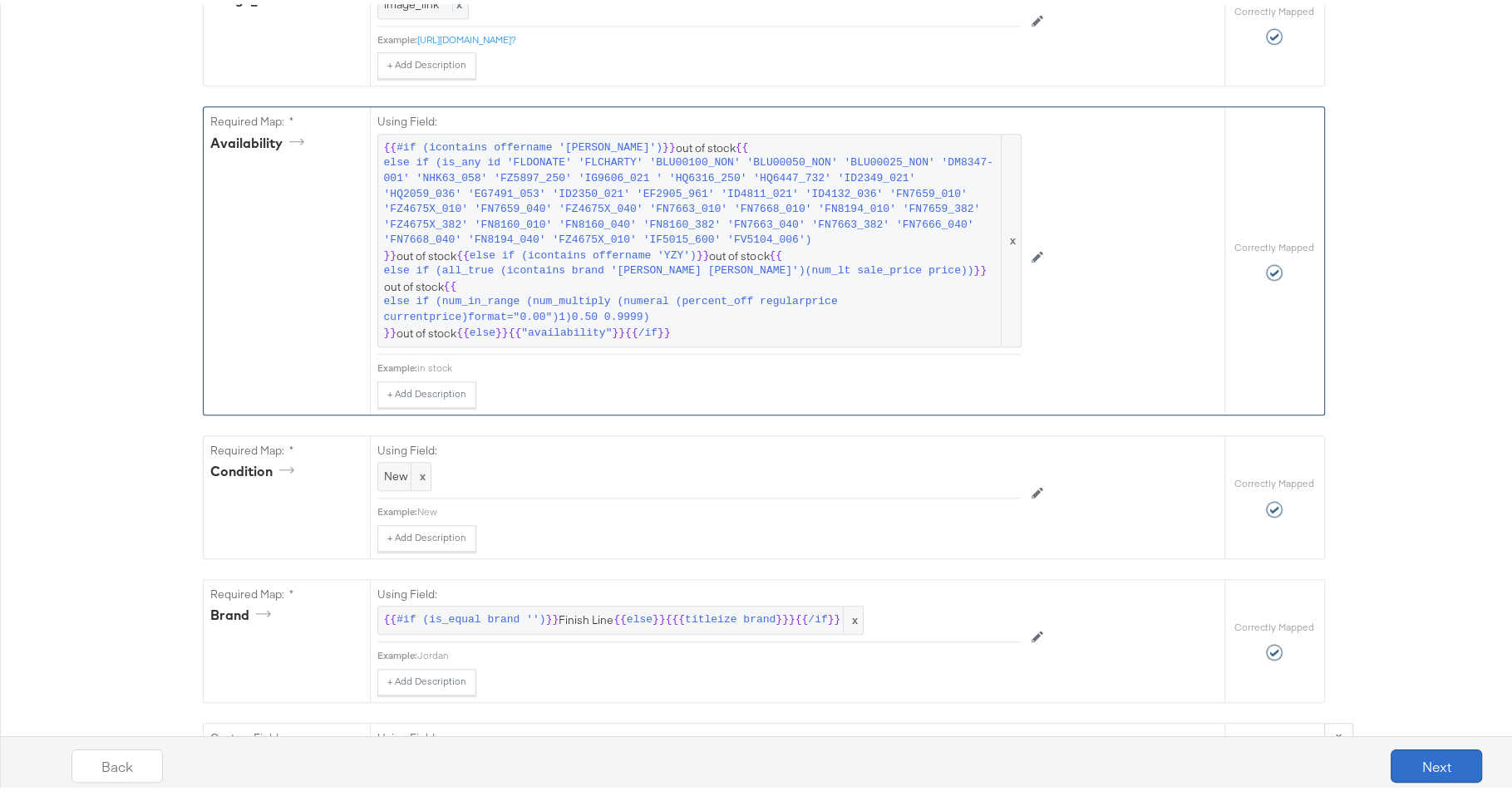
click at [1459, 767] on button "Next" at bounding box center [1436, 762] width 91 height 33
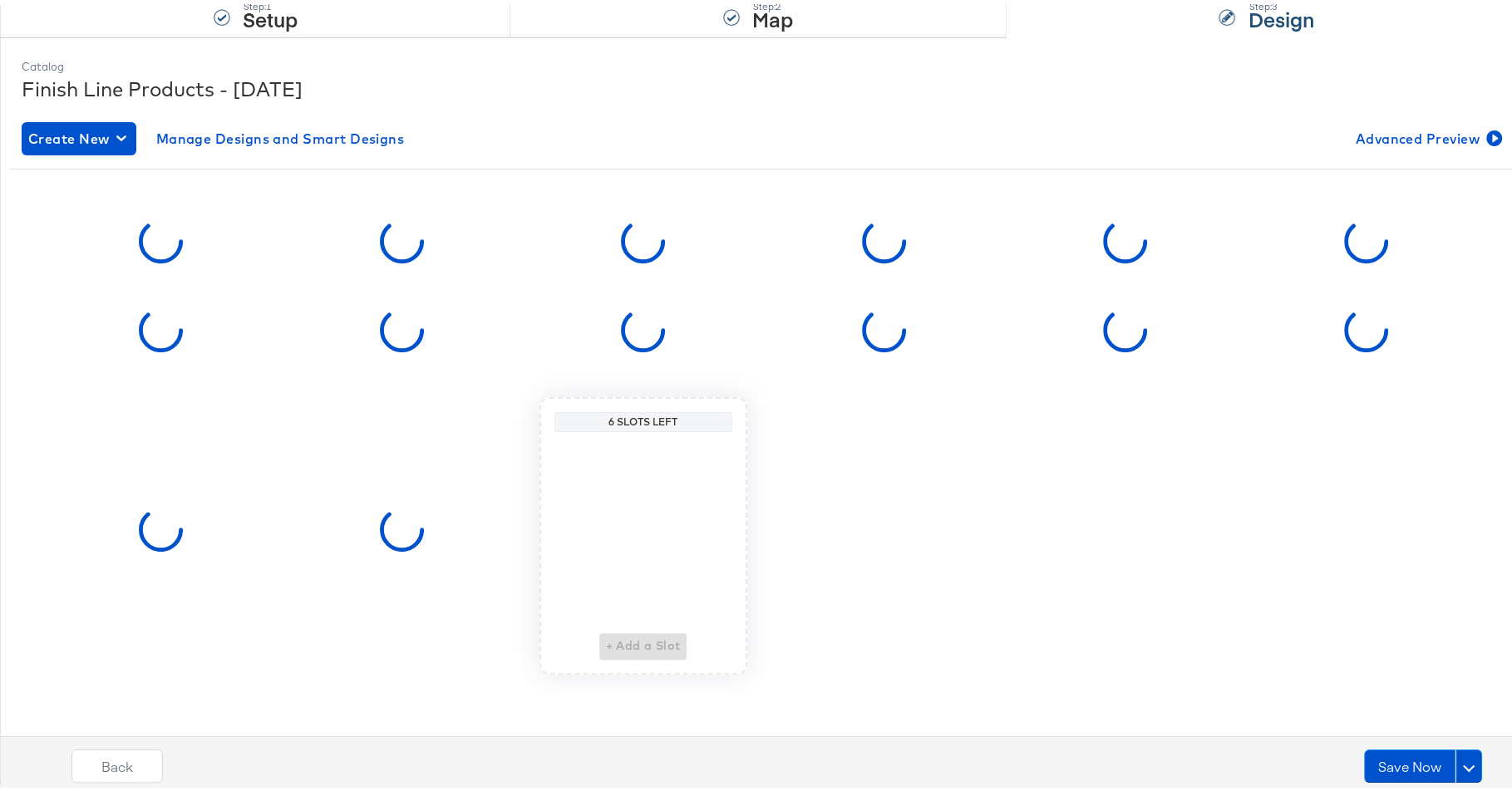
scroll to position [0, 0]
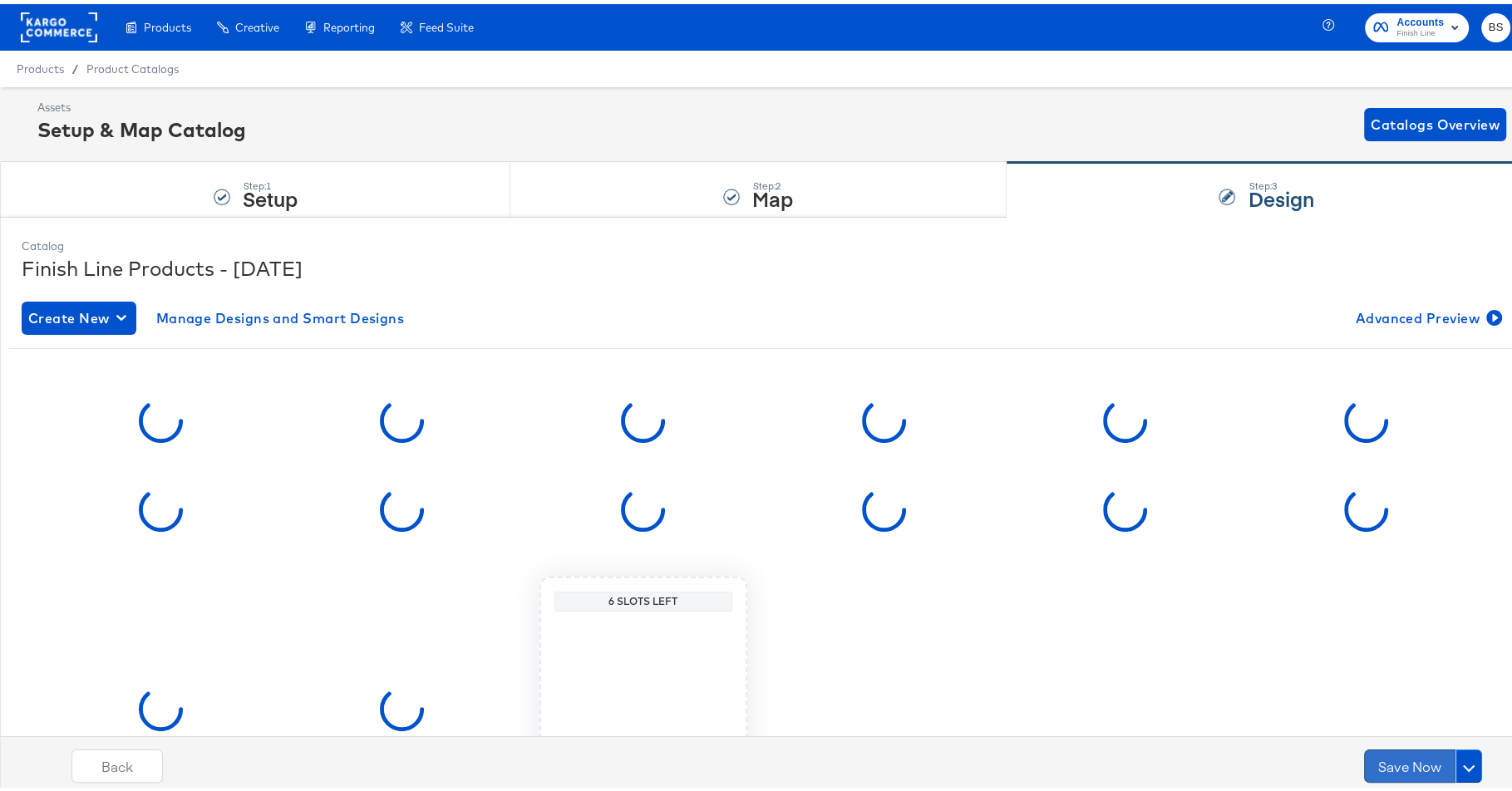
click at [1386, 768] on button "Save Now" at bounding box center [1409, 762] width 91 height 33
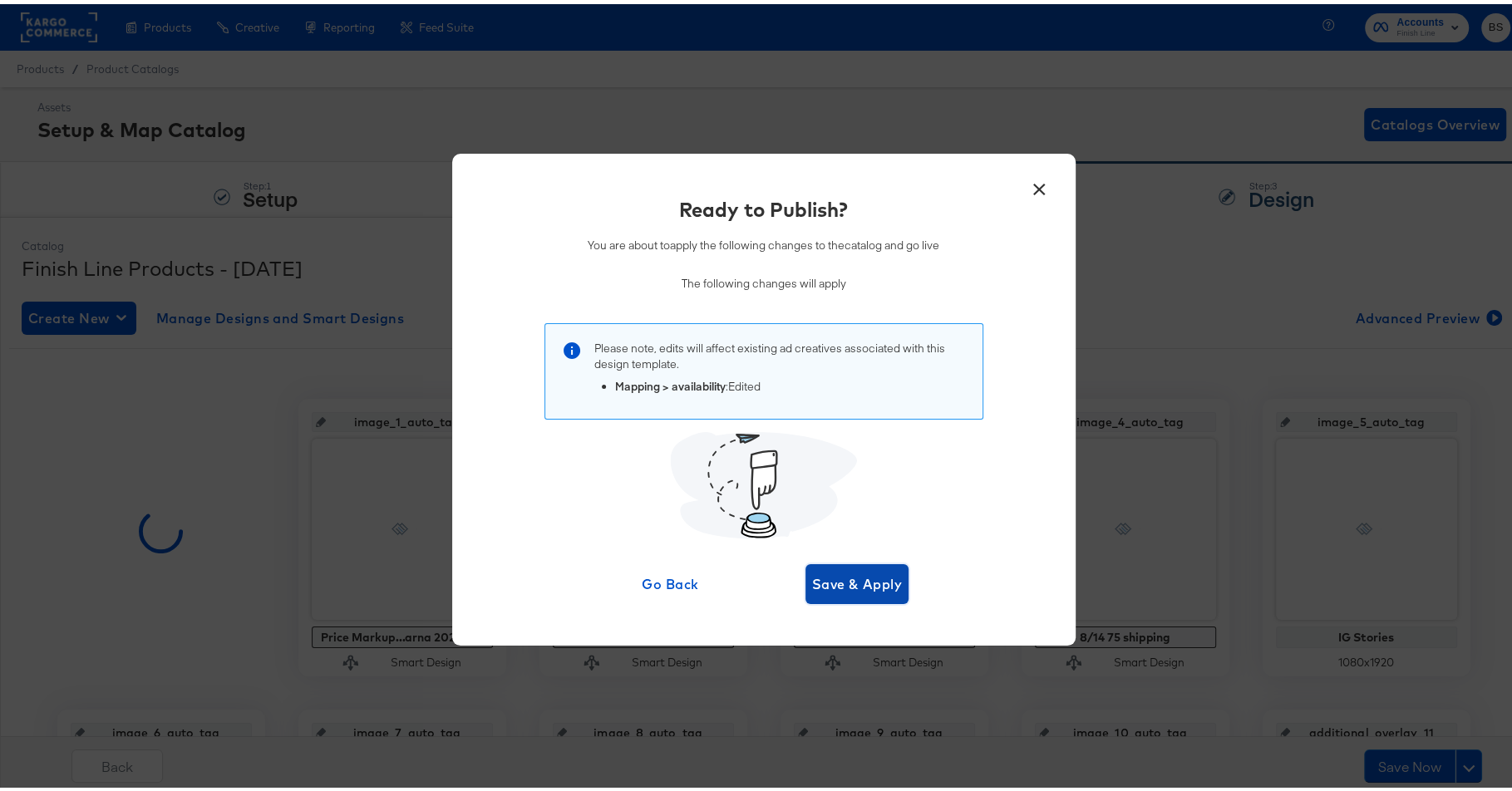
click at [821, 577] on span "Save & Apply" at bounding box center [857, 580] width 90 height 23
